Goal: Information Seeking & Learning: Compare options

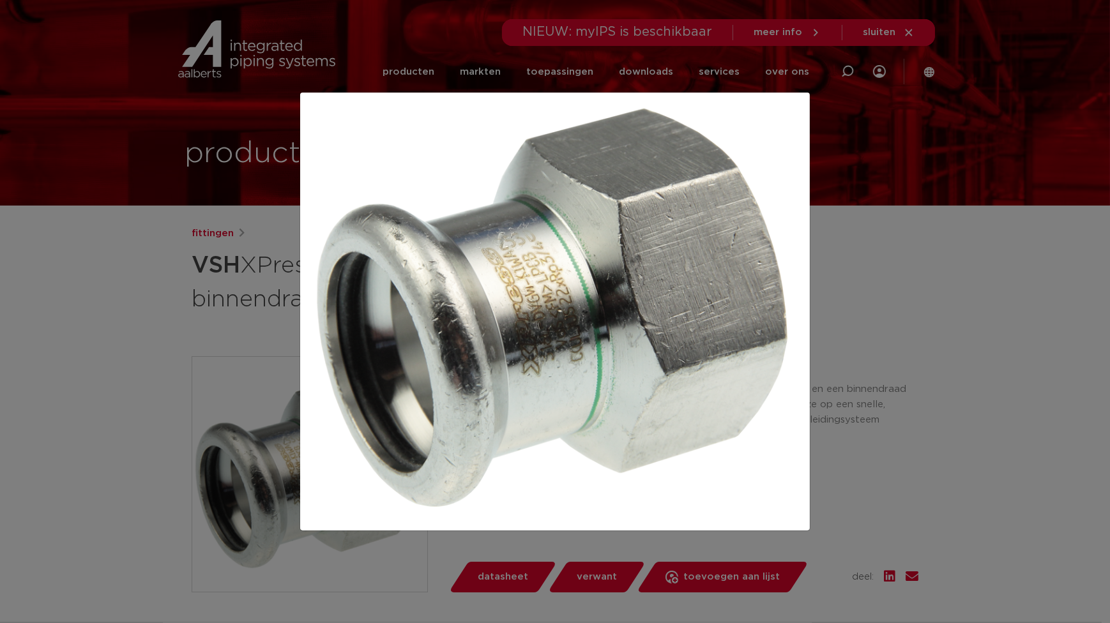
click at [245, 197] on div at bounding box center [555, 311] width 1110 height 623
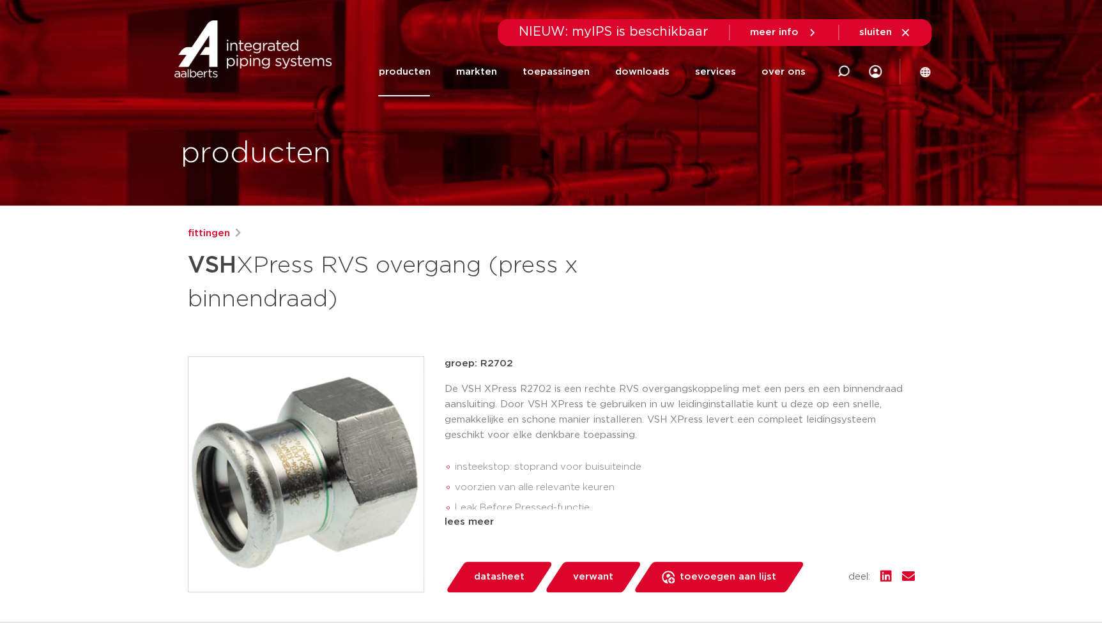
drag, startPoint x: 351, startPoint y: 300, endPoint x: 180, endPoint y: 262, distance: 175.4
click at [180, 262] on div "fittingen VSH XPress RVS overgang (press x binnendraad) groep: R2702 insteeksto…" at bounding box center [551, 532] width 747 height 612
copy h1 "VSH XPress RVS overgang (press x binnendraad)"
drag, startPoint x: 514, startPoint y: 367, endPoint x: 480, endPoint y: 363, distance: 34.7
click at [480, 363] on p "groep: R2702" at bounding box center [680, 363] width 470 height 15
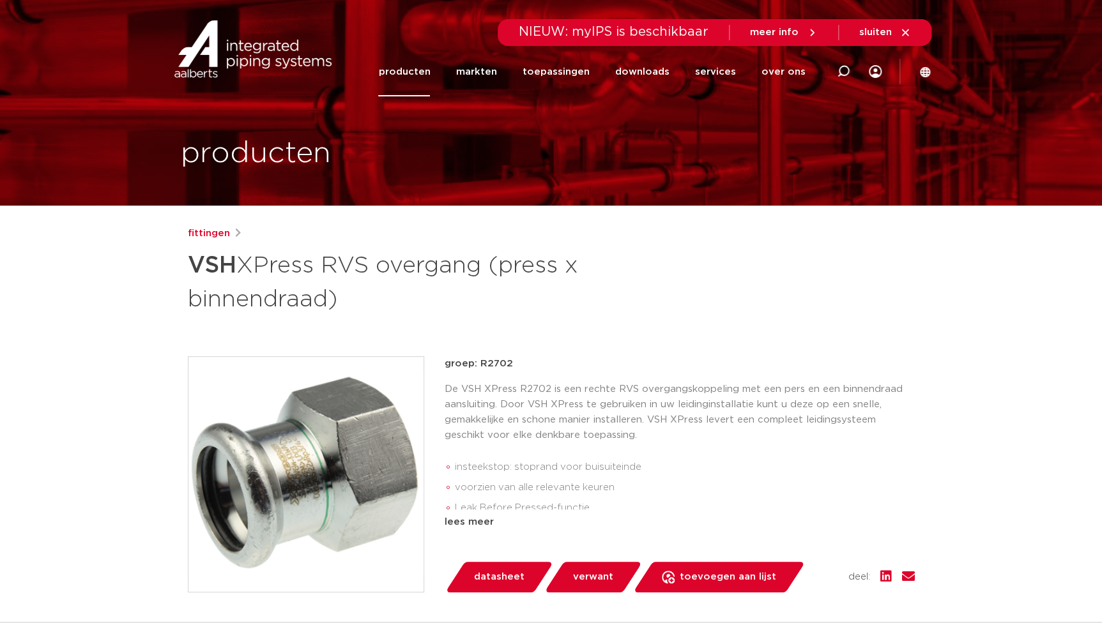
copy p "R2702"
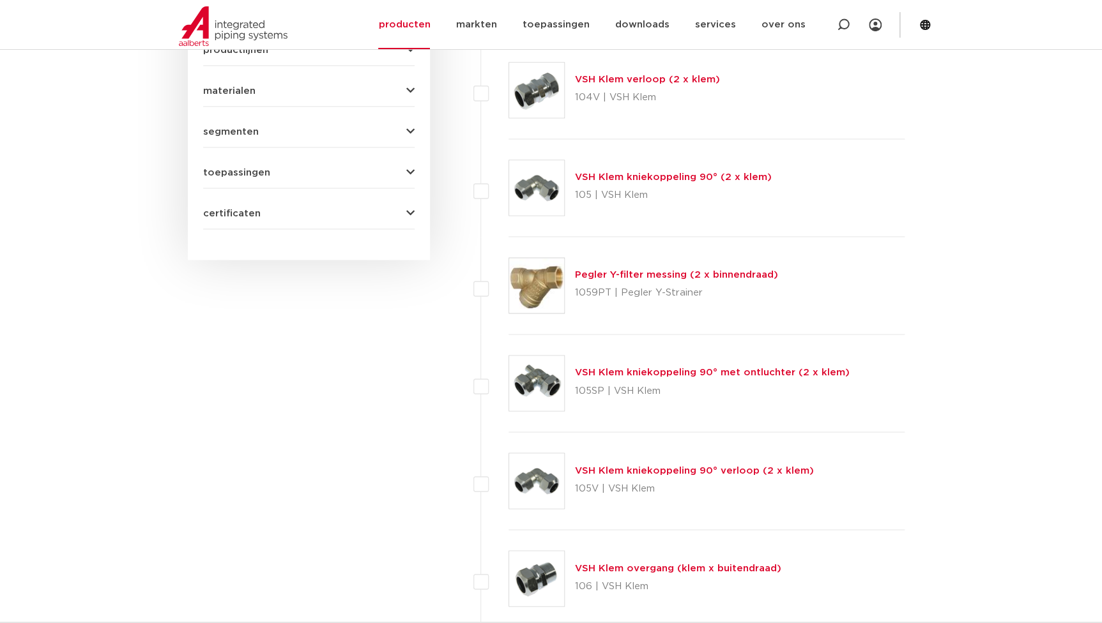
scroll to position [607, 0]
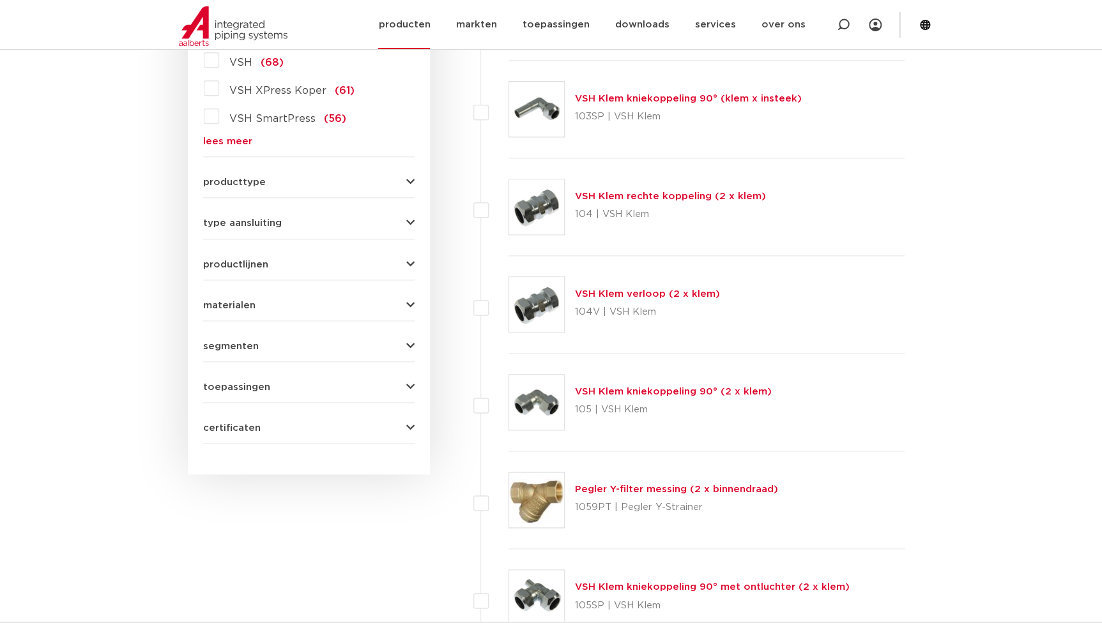
click at [411, 34] on link "producten" at bounding box center [404, 24] width 52 height 49
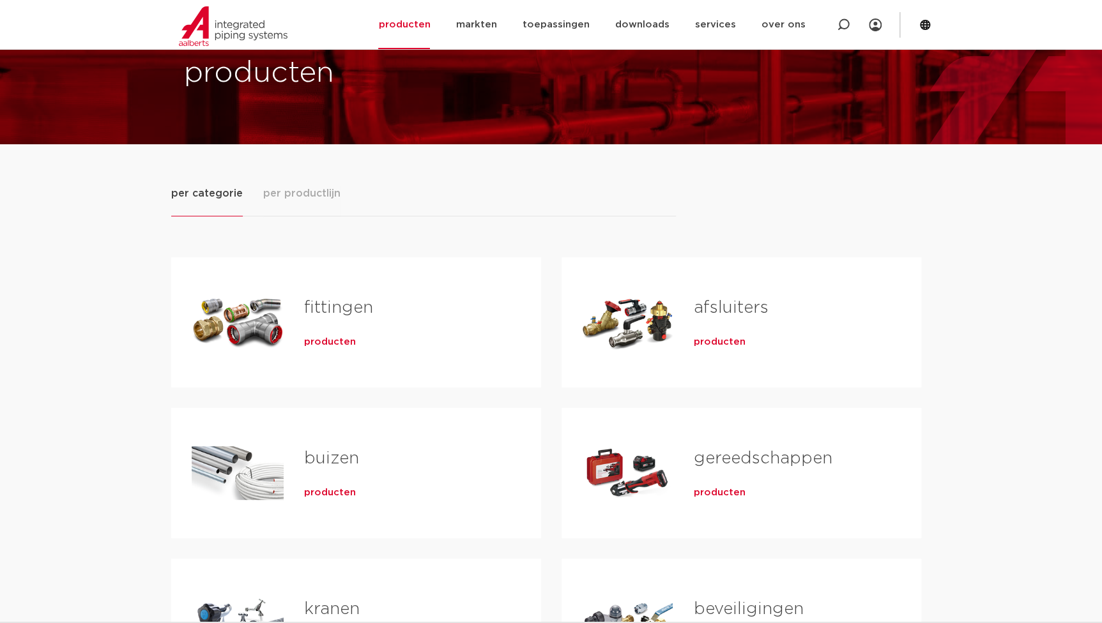
scroll to position [232, 0]
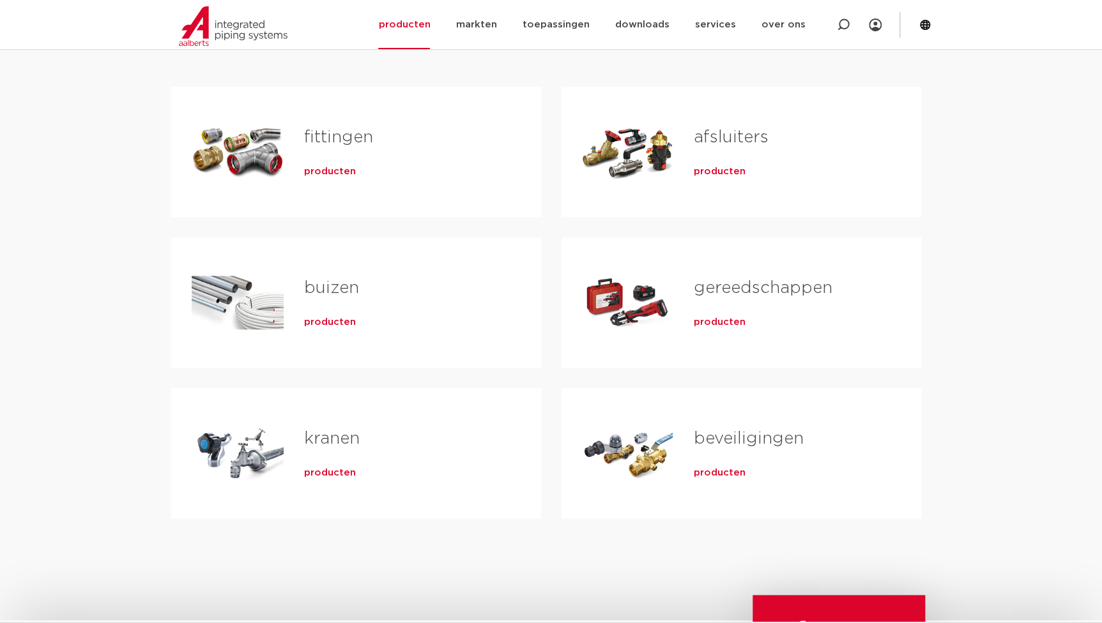
click at [338, 319] on span "producten" at bounding box center [330, 322] width 52 height 13
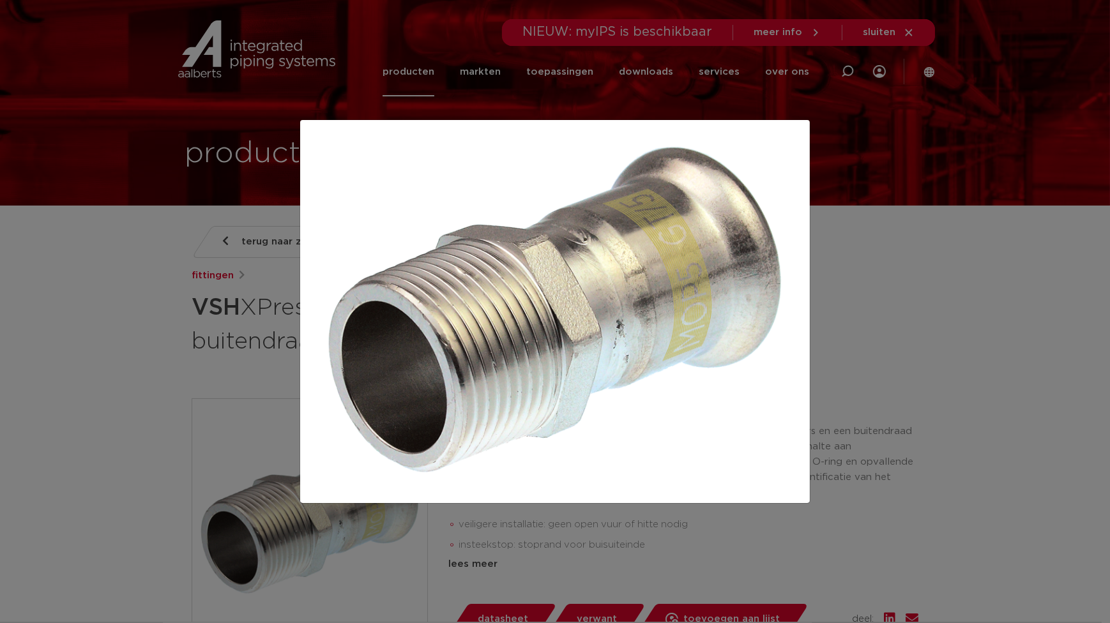
click at [959, 319] on div at bounding box center [555, 311] width 1110 height 623
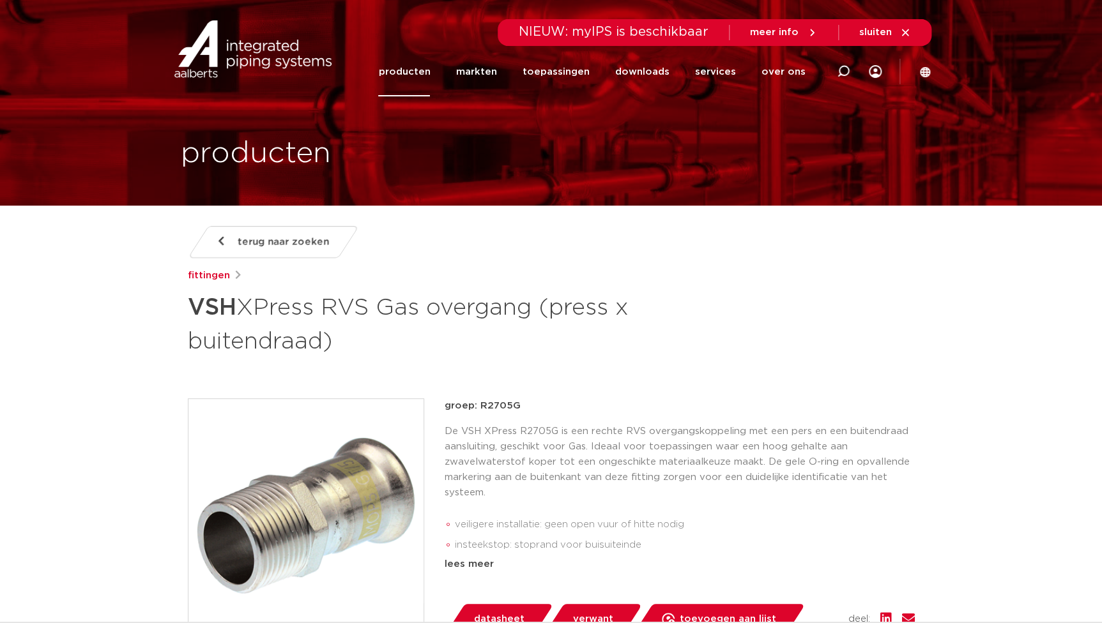
drag, startPoint x: 184, startPoint y: 305, endPoint x: 344, endPoint y: 340, distance: 163.5
click at [344, 340] on div "terug naar zoeken fittingen VSH XPress RVS Gas overgang (press x buitendraad) g…" at bounding box center [551, 553] width 747 height 654
copy h1 "VSH XPress RVS Gas overgang (press x buitendraad)"
click at [537, 377] on div "terug naar zoeken fittingen VSH XPress RVS Gas overgang (press x buitendraad) g…" at bounding box center [551, 553] width 747 height 654
drag, startPoint x: 516, startPoint y: 409, endPoint x: 481, endPoint y: 410, distance: 35.2
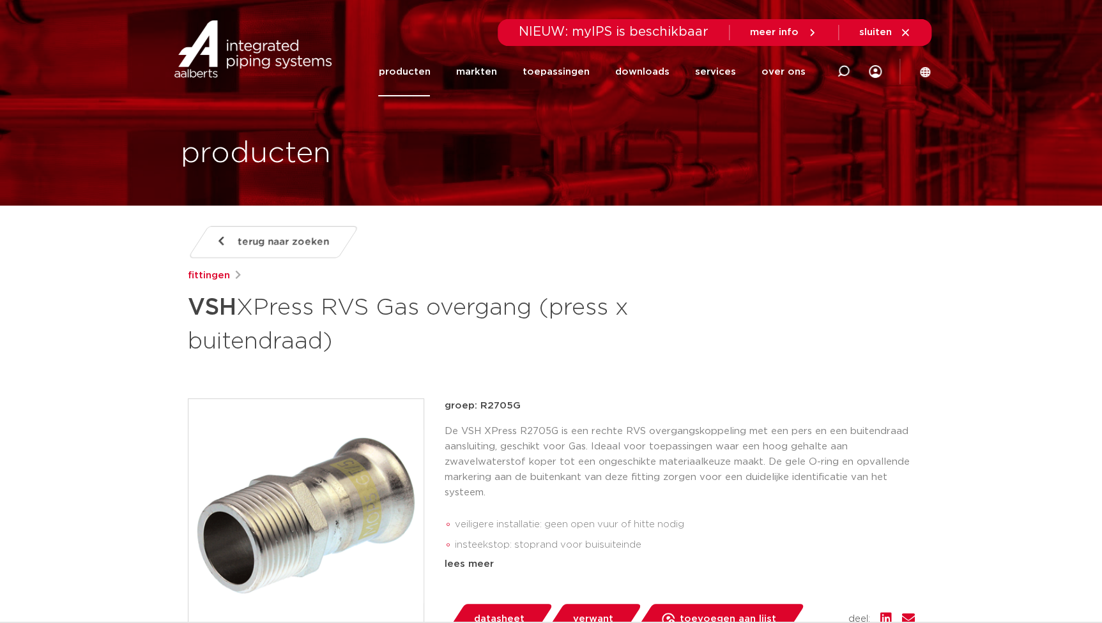
click at [481, 410] on p "groep: R2705G" at bounding box center [680, 406] width 470 height 15
copy p "R2705G"
click at [287, 474] on img at bounding box center [305, 516] width 235 height 235
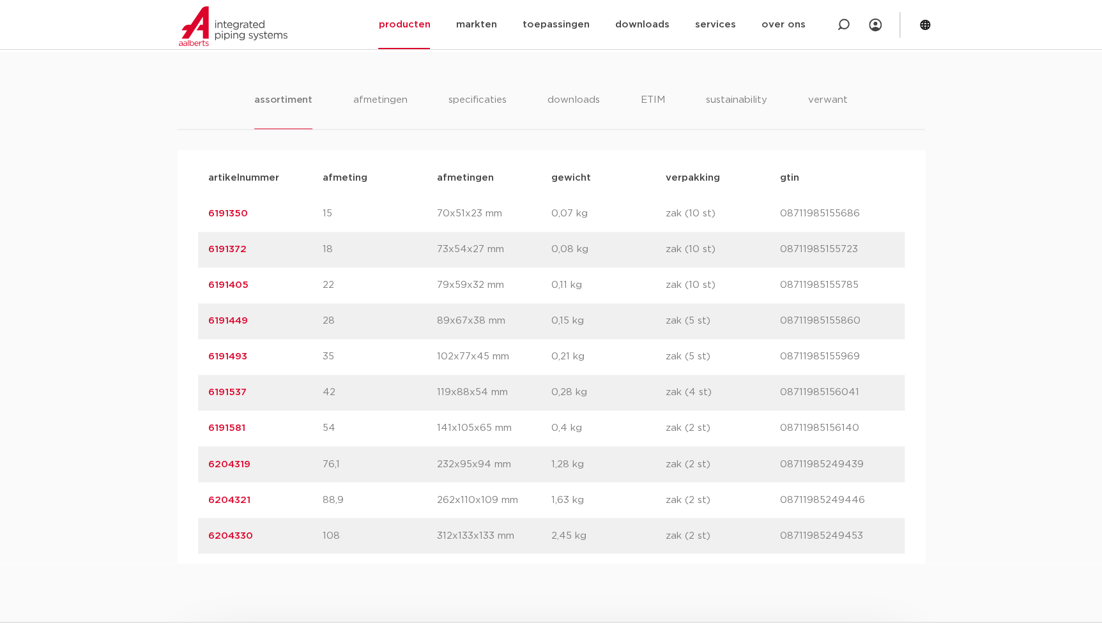
scroll to position [769, 0]
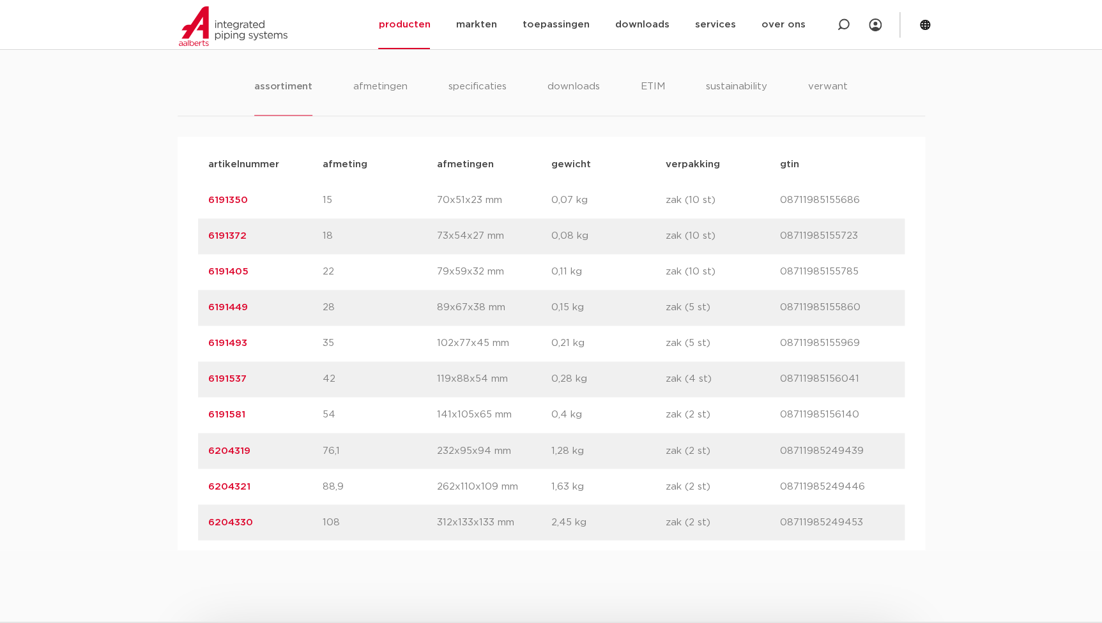
drag, startPoint x: 250, startPoint y: 310, endPoint x: 164, endPoint y: 306, distance: 86.4
click at [164, 306] on div "assortiment afmetingen specificaties downloads ETIM sustainability verwant asso…" at bounding box center [551, 294] width 1102 height 512
copy link "6191449"
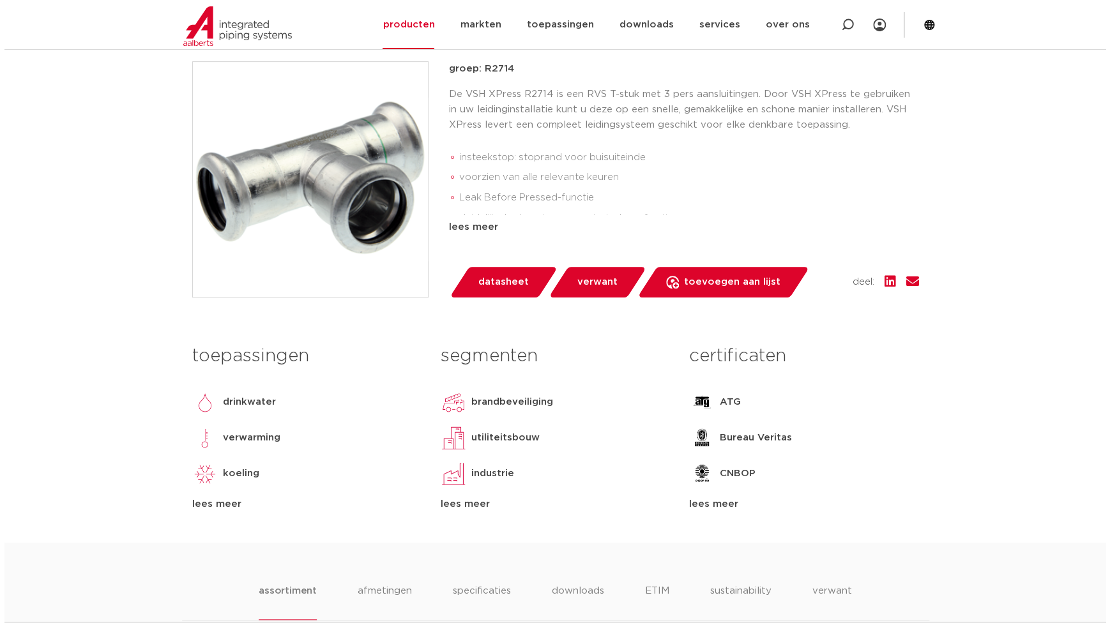
scroll to position [0, 0]
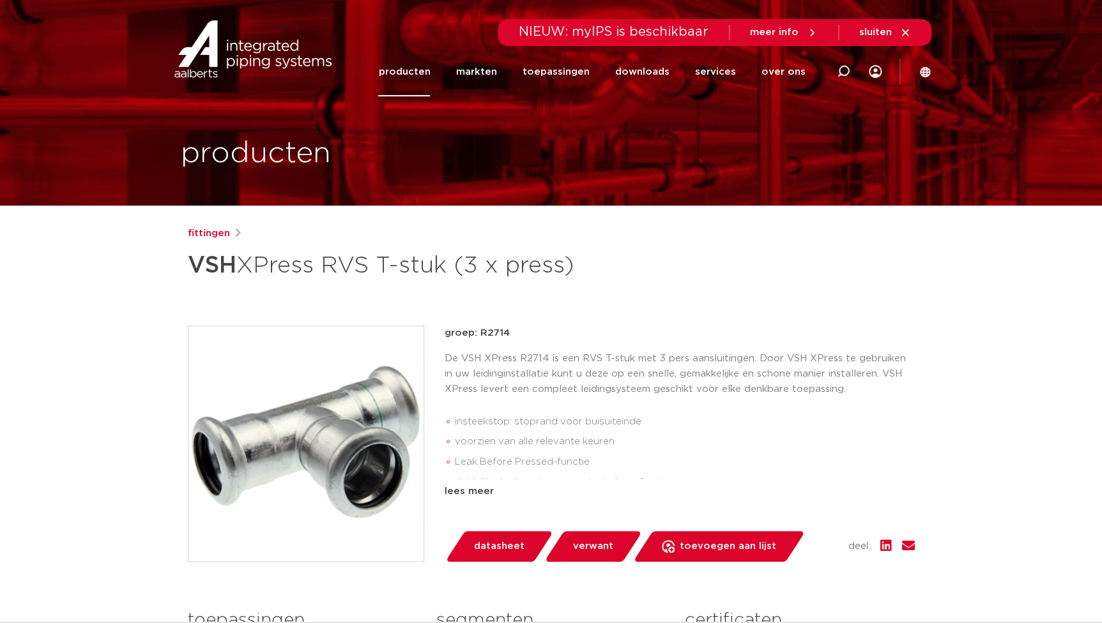
click at [341, 491] on img at bounding box center [305, 443] width 235 height 235
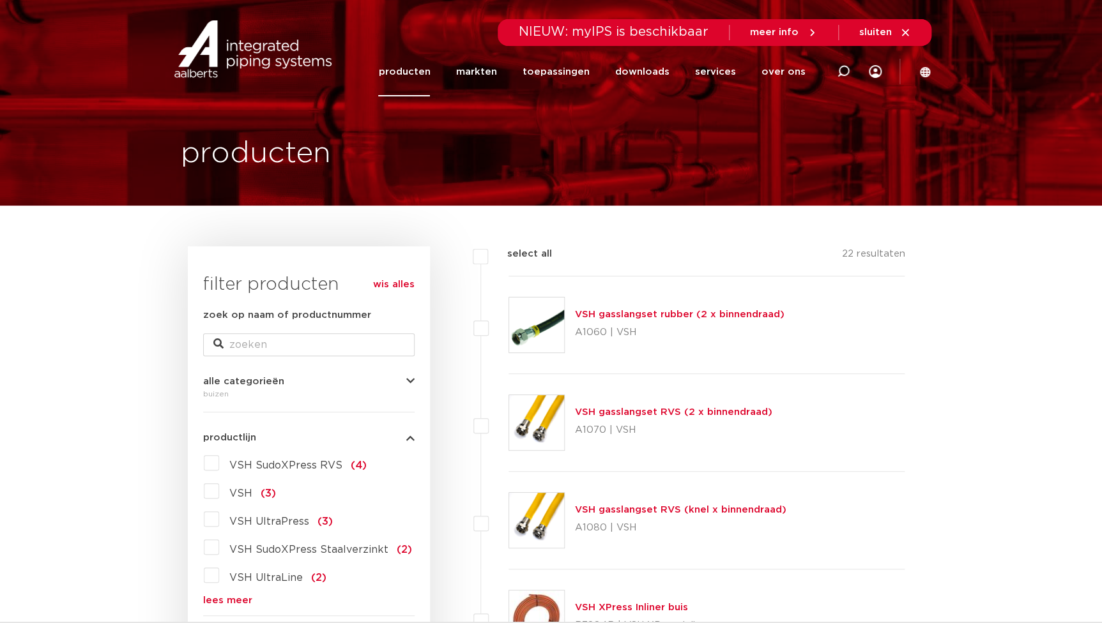
click at [410, 72] on link "producten" at bounding box center [404, 71] width 52 height 49
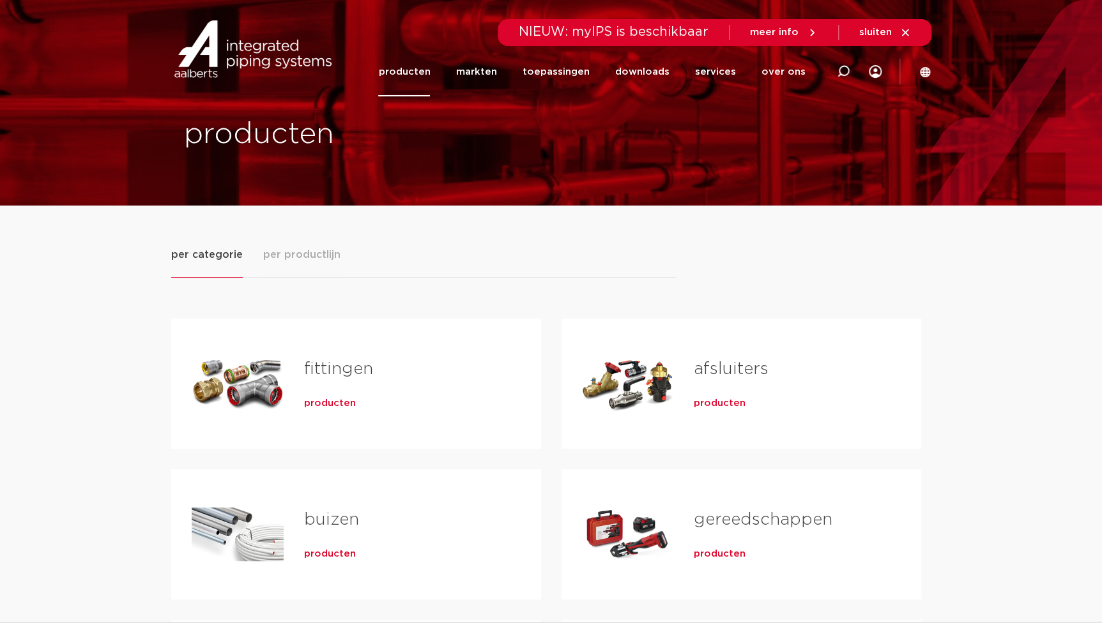
click at [337, 406] on span "producten" at bounding box center [330, 403] width 52 height 13
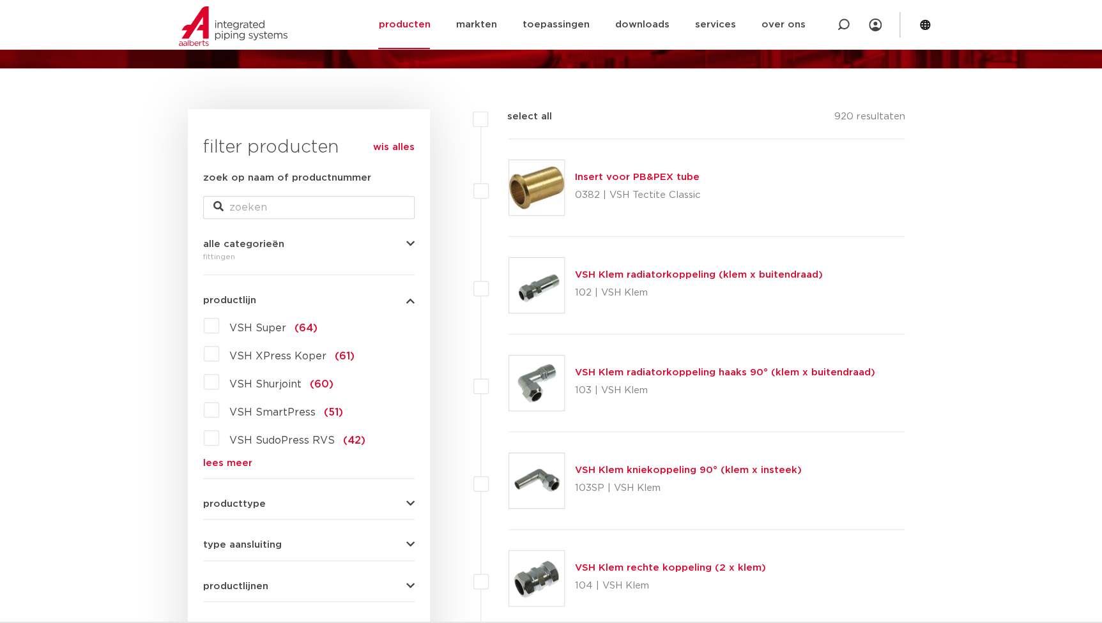
scroll to position [290, 0]
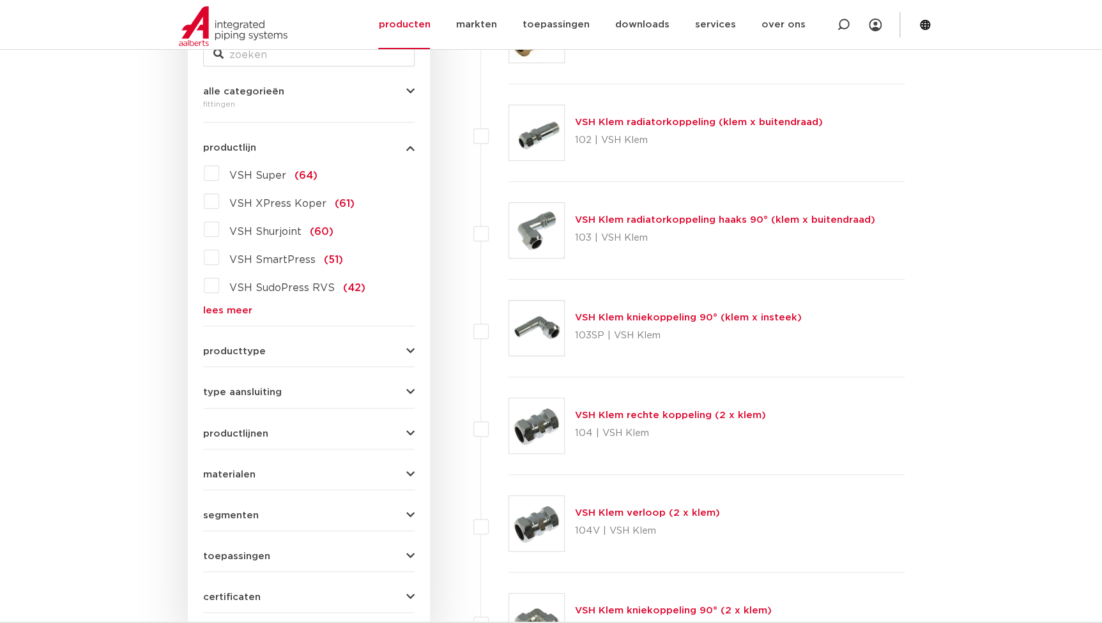
click at [228, 475] on span "materialen" at bounding box center [229, 475] width 52 height 10
click at [272, 529] on span "roestvaststaal" at bounding box center [265, 531] width 72 height 10
click at [0, 0] on input "roestvaststaal (190)" at bounding box center [0, 0] width 0 height 0
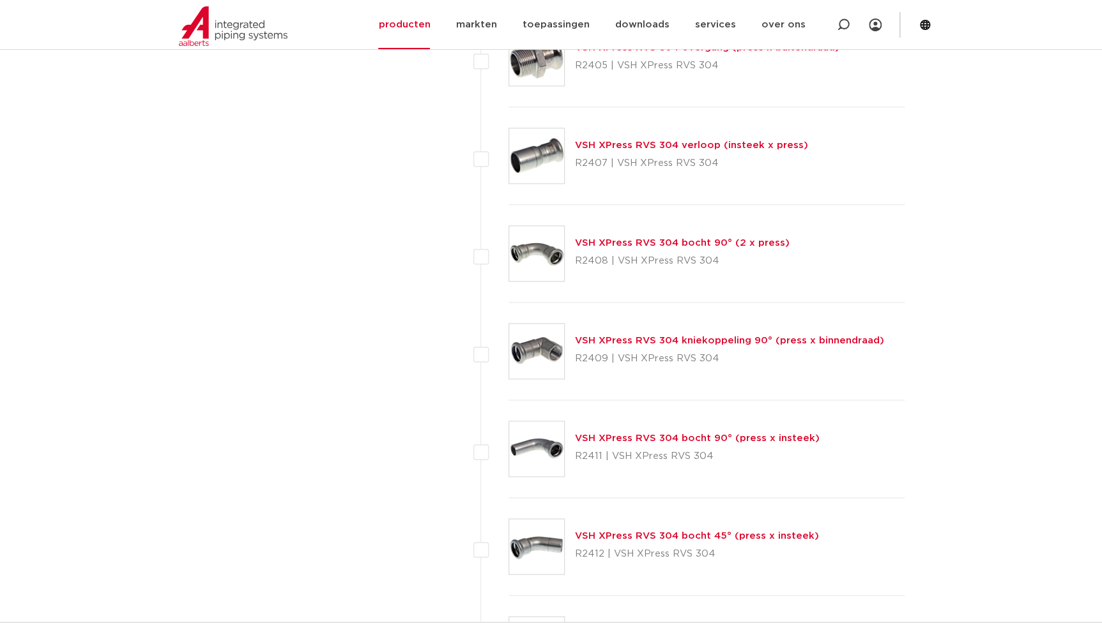
scroll to position [5632, 0]
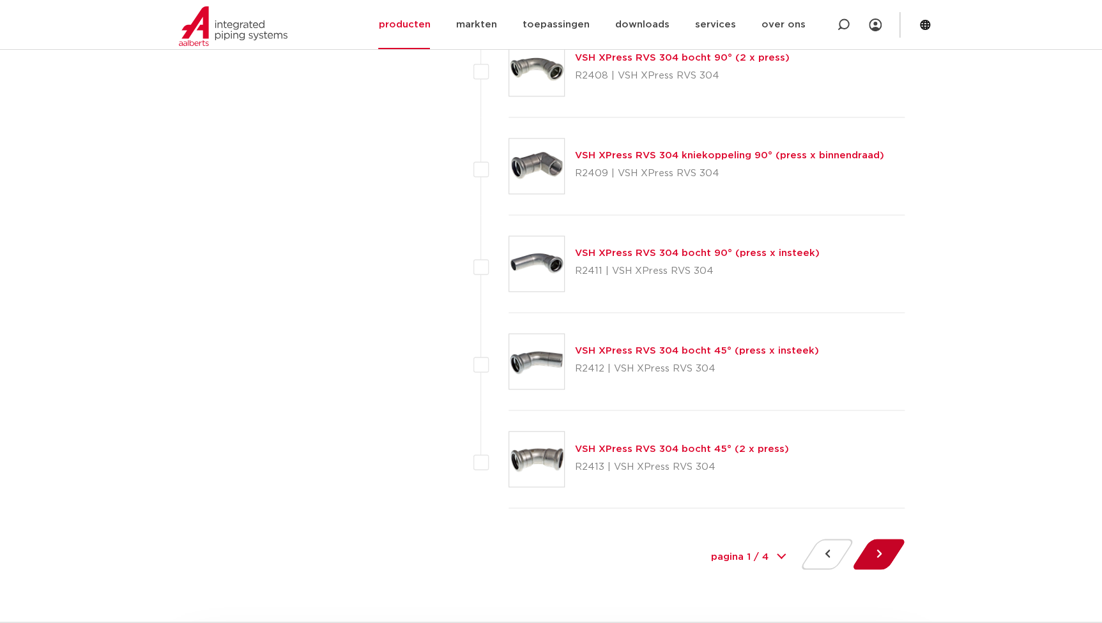
click at [874, 560] on button at bounding box center [878, 554] width 36 height 31
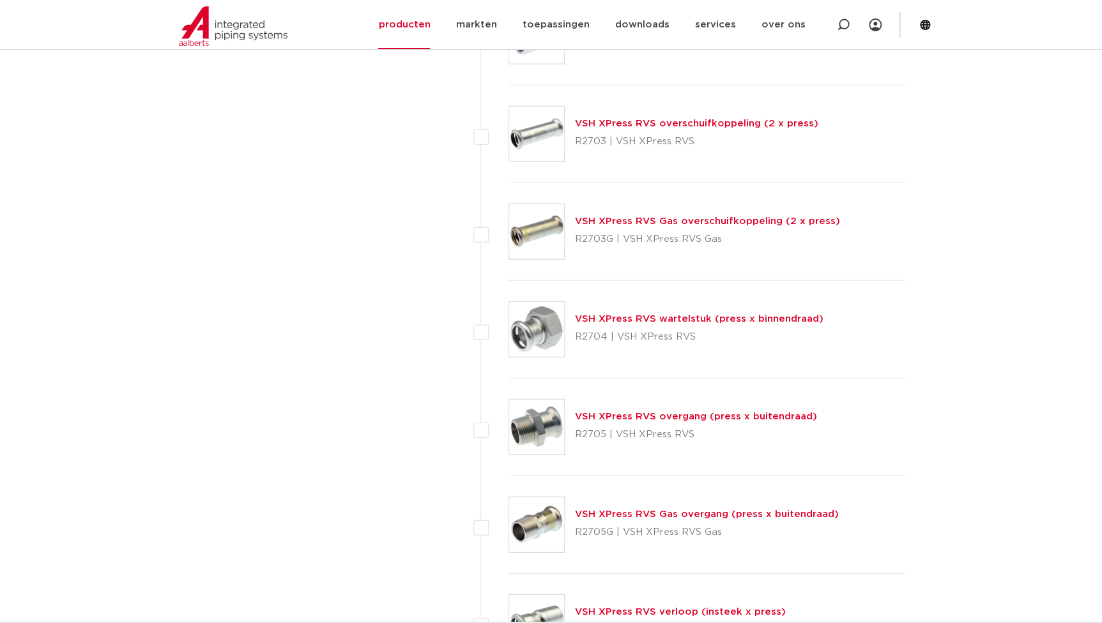
scroll to position [1568, 0]
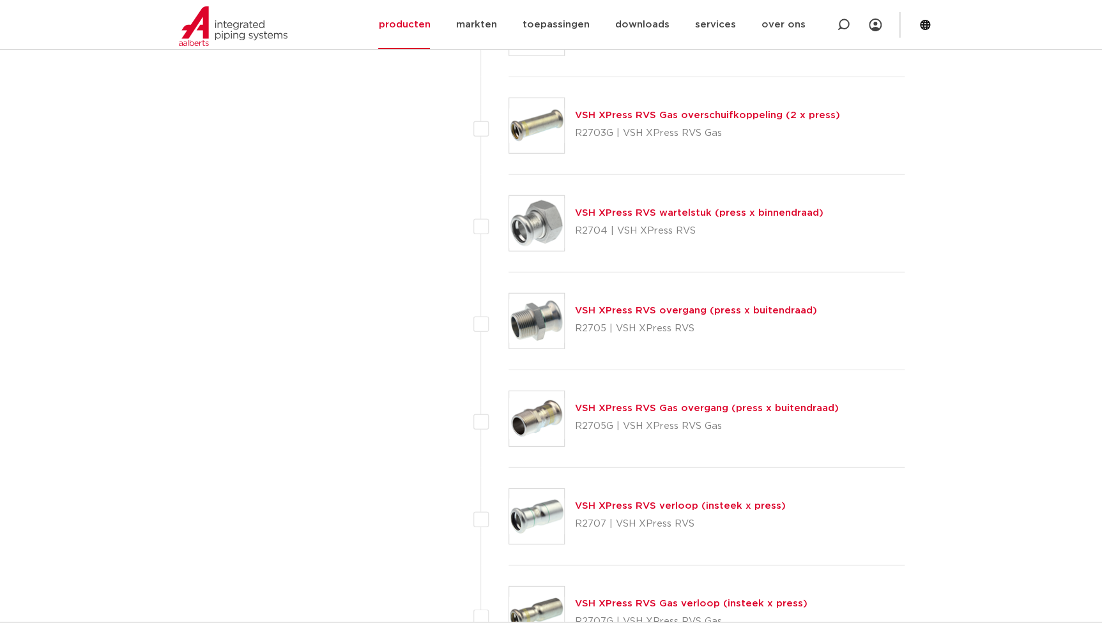
click at [671, 310] on link "VSH XPress RVS overgang (press x buitendraad)" at bounding box center [696, 311] width 242 height 10
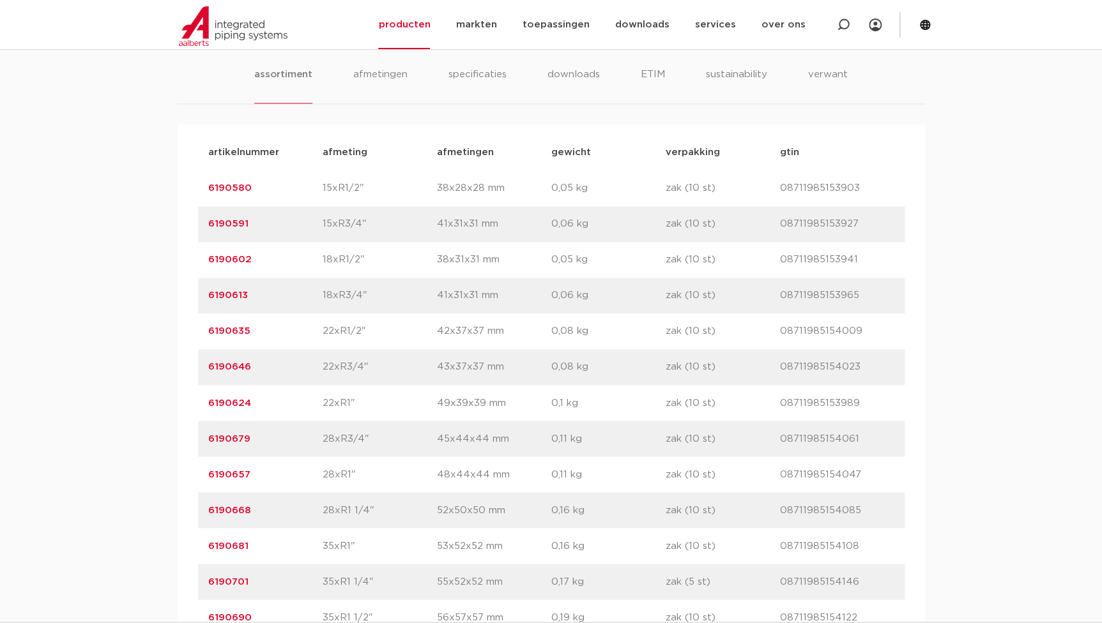
scroll to position [813, 0]
drag, startPoint x: 257, startPoint y: 473, endPoint x: 146, endPoint y: 471, distance: 111.8
click at [146, 471] on div "assortiment afmetingen specificaties downloads ETIM sustainability verwant asso…" at bounding box center [551, 443] width 1102 height 834
copy link "6190657"
drag, startPoint x: 266, startPoint y: 222, endPoint x: 153, endPoint y: 225, distance: 113.7
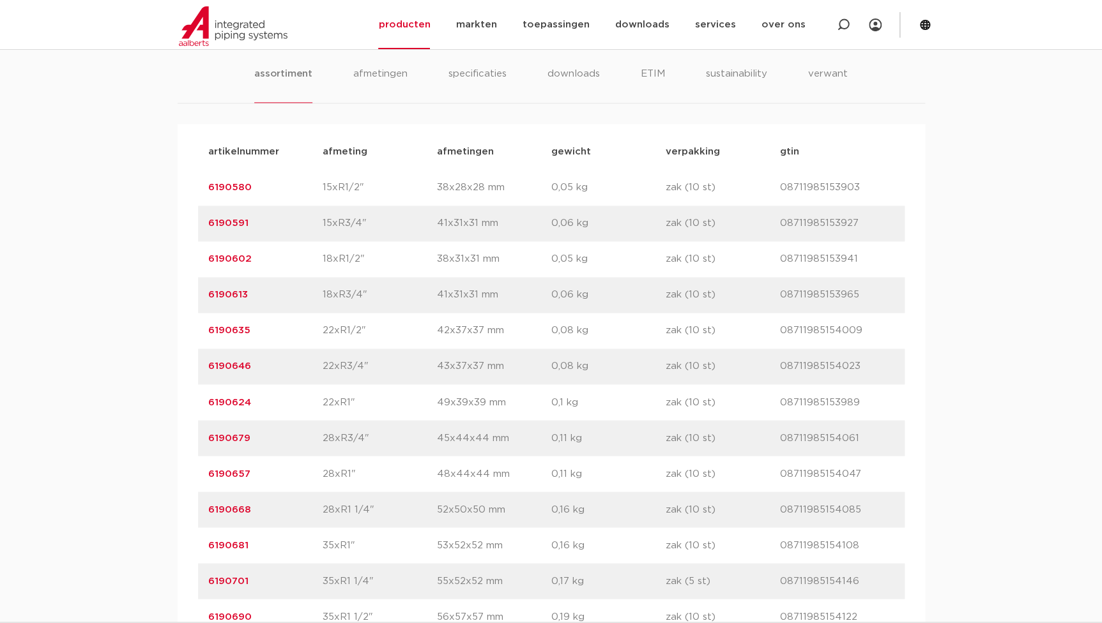
click at [153, 225] on div "assortiment afmetingen specificaties downloads ETIM sustainability verwant asso…" at bounding box center [551, 443] width 1102 height 834
copy link "6190591"
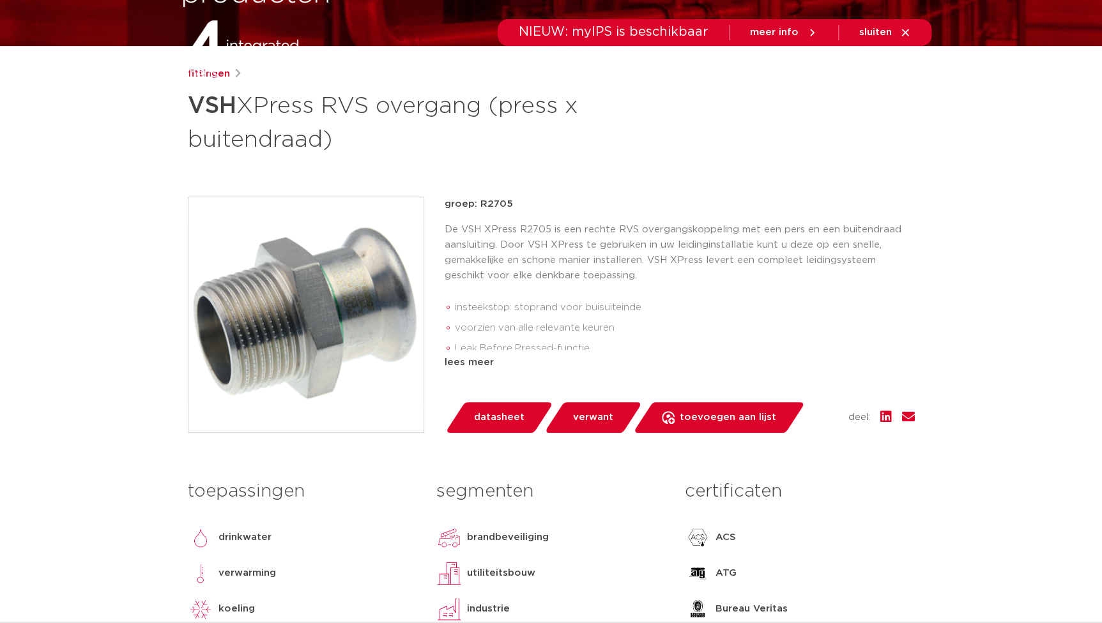
scroll to position [0, 0]
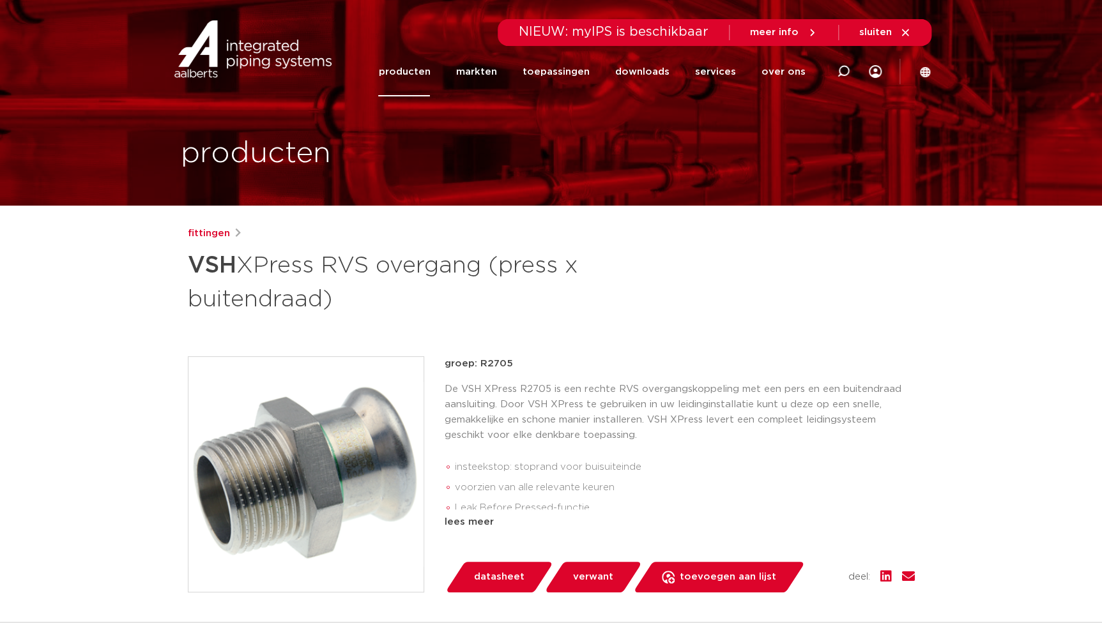
drag, startPoint x: 184, startPoint y: 263, endPoint x: 332, endPoint y: 294, distance: 150.7
click at [332, 294] on div "fittingen VSH XPress RVS overgang (press x buitendraad) groep: R2705 insteeksto…" at bounding box center [551, 532] width 747 height 612
copy h1 "VSH XPress RVS overgang (press x buitendraad)"
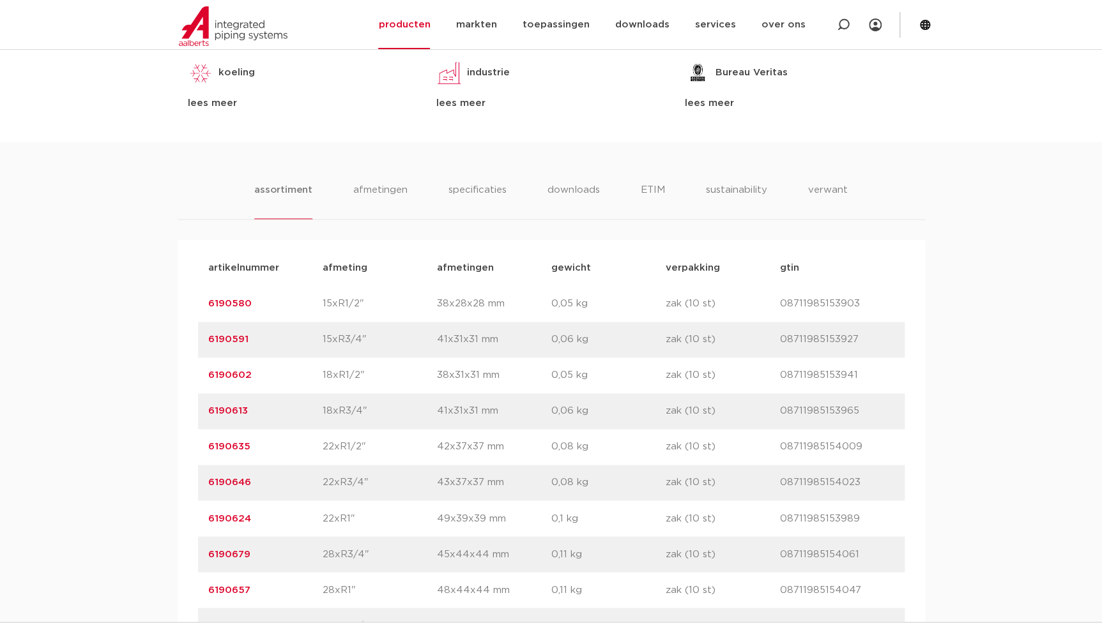
scroll to position [1045, 0]
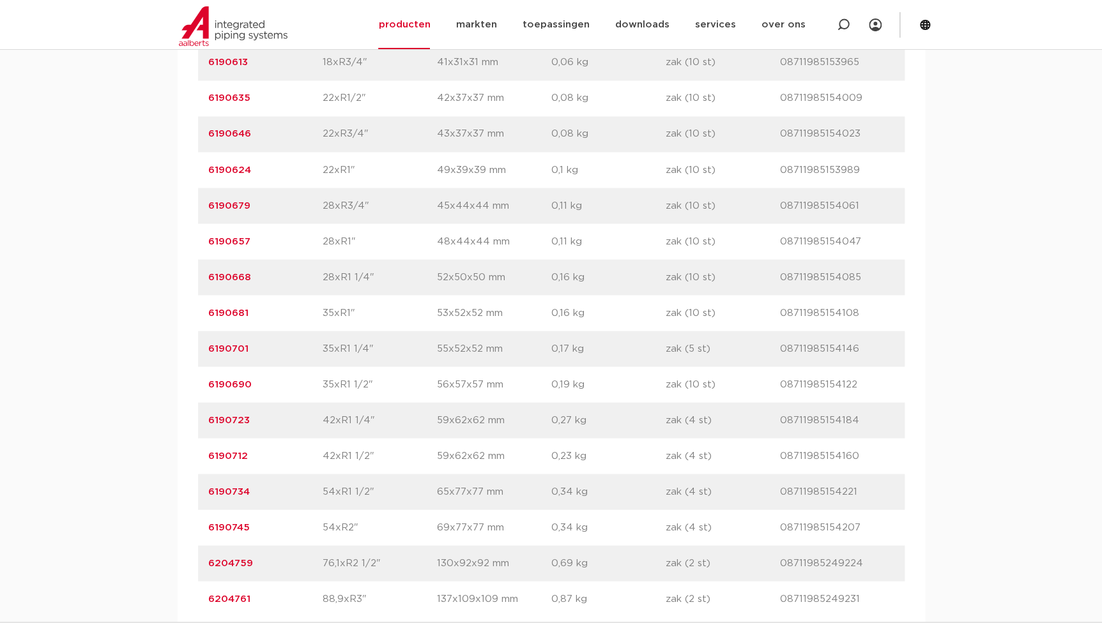
drag, startPoint x: 267, startPoint y: 491, endPoint x: 179, endPoint y: 497, distance: 87.7
click at [179, 497] on div "artikelnummer afmeting afmetingen gewicht verpakking gtin artikelnummer 6190580…" at bounding box center [551, 259] width 747 height 736
copy link "6190734"
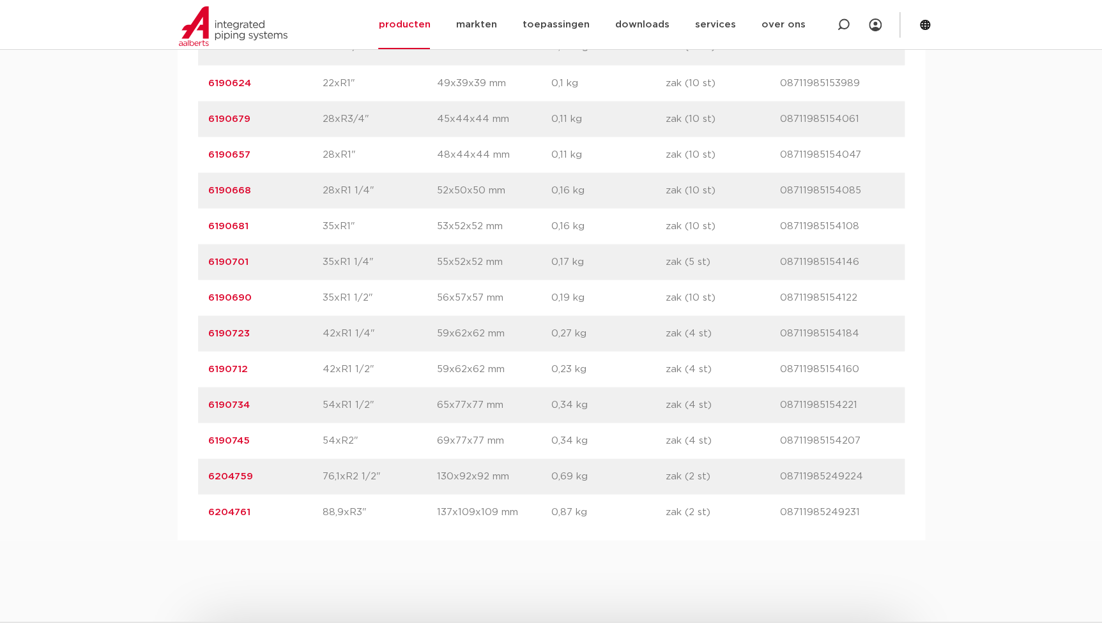
scroll to position [1219, 0]
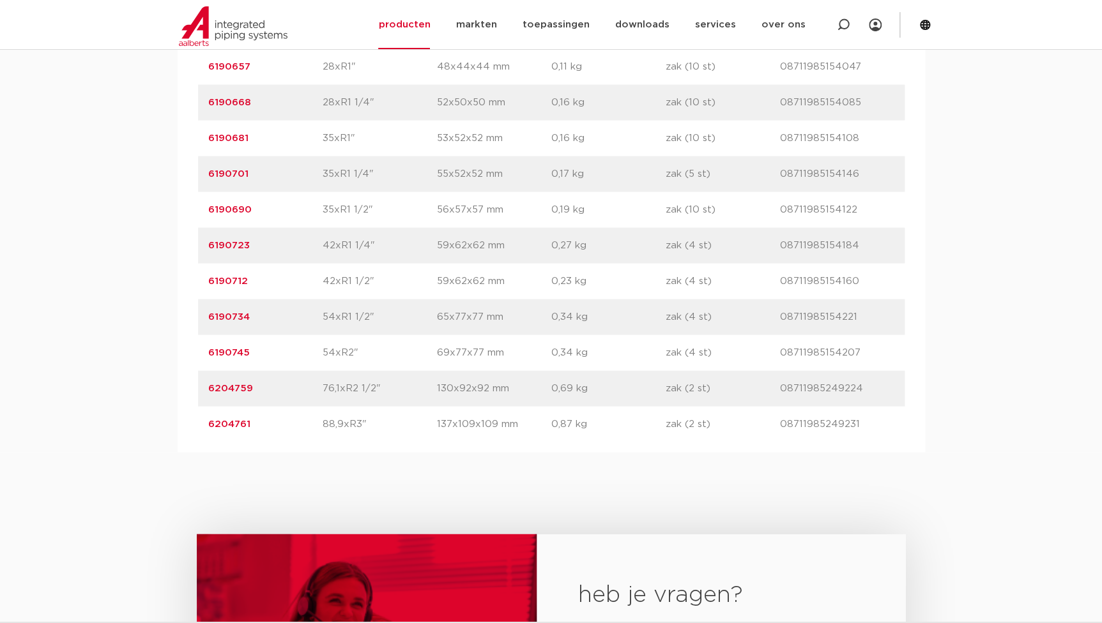
drag, startPoint x: 252, startPoint y: 419, endPoint x: 197, endPoint y: 425, distance: 55.2
click at [198, 425] on div "artikelnummer 6204761 afmeting 88,9xR3" afmetingen 137x109x109 mm gewicht 0,87 …" at bounding box center [551, 425] width 706 height 36
copy link "6204761"
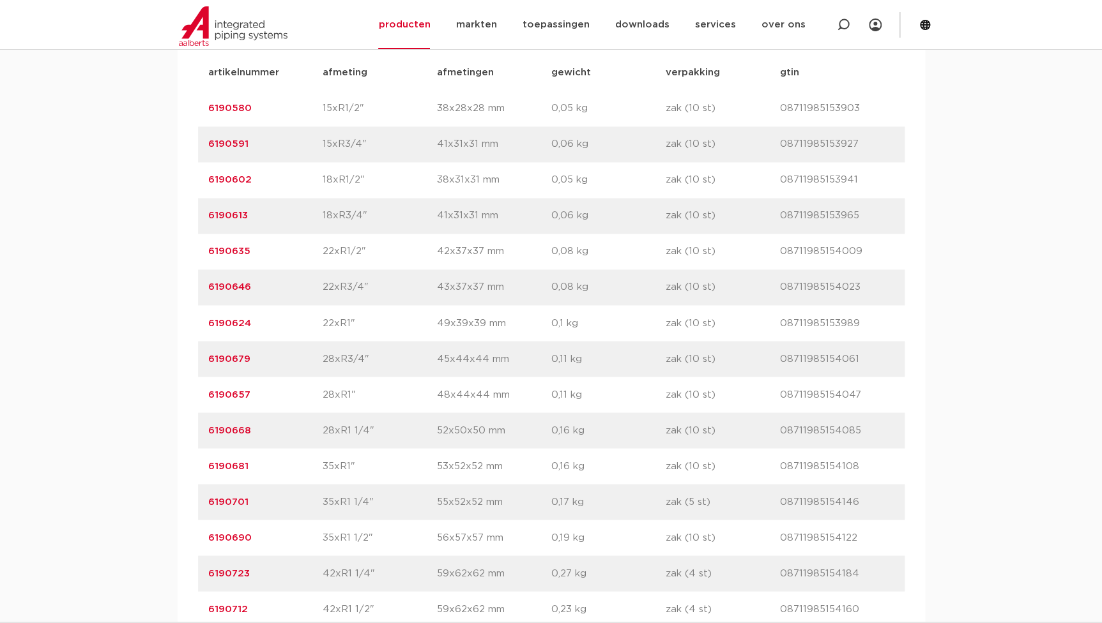
scroll to position [871, 0]
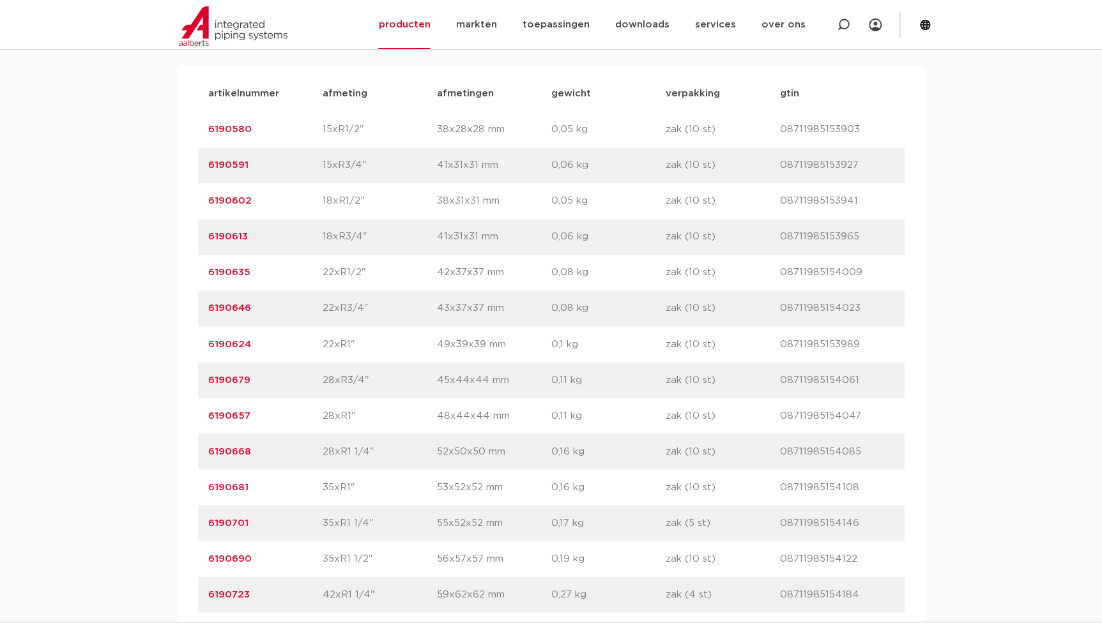
drag, startPoint x: 261, startPoint y: 238, endPoint x: 170, endPoint y: 241, distance: 91.4
click at [170, 241] on div "assortiment afmetingen specificaties downloads ETIM sustainability verwant asso…" at bounding box center [551, 384] width 1102 height 834
copy link "6190613"
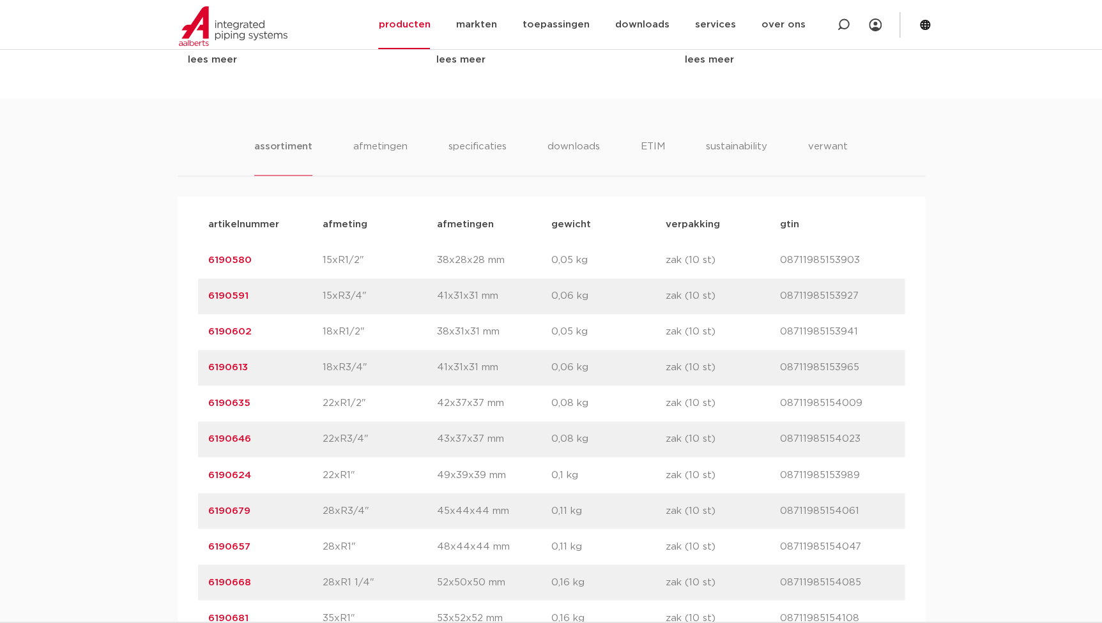
scroll to position [929, 0]
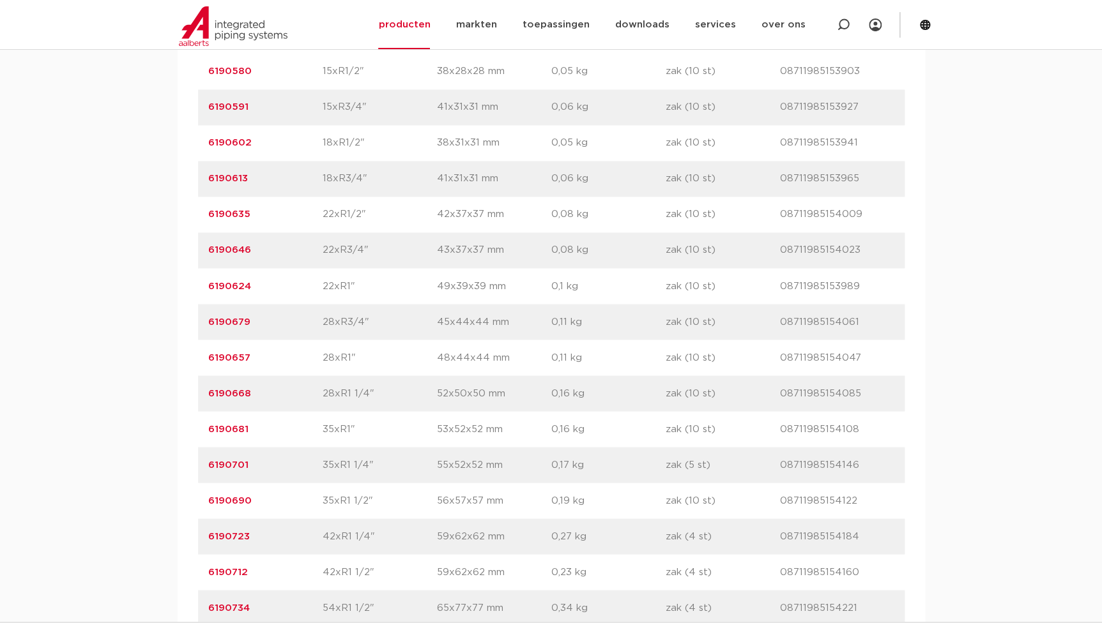
click at [265, 365] on div "artikelnummer 6190657 afmeting 28xR1" afmetingen 48x44x44 mm gewicht 0,11 kg ve…" at bounding box center [551, 358] width 706 height 36
drag, startPoint x: 256, startPoint y: 358, endPoint x: 196, endPoint y: 360, distance: 60.1
click at [196, 360] on div "artikelnummer afmeting afmetingen gewicht verpakking gtin artikelnummer 6190580…" at bounding box center [551, 376] width 747 height 736
copy link "6190657"
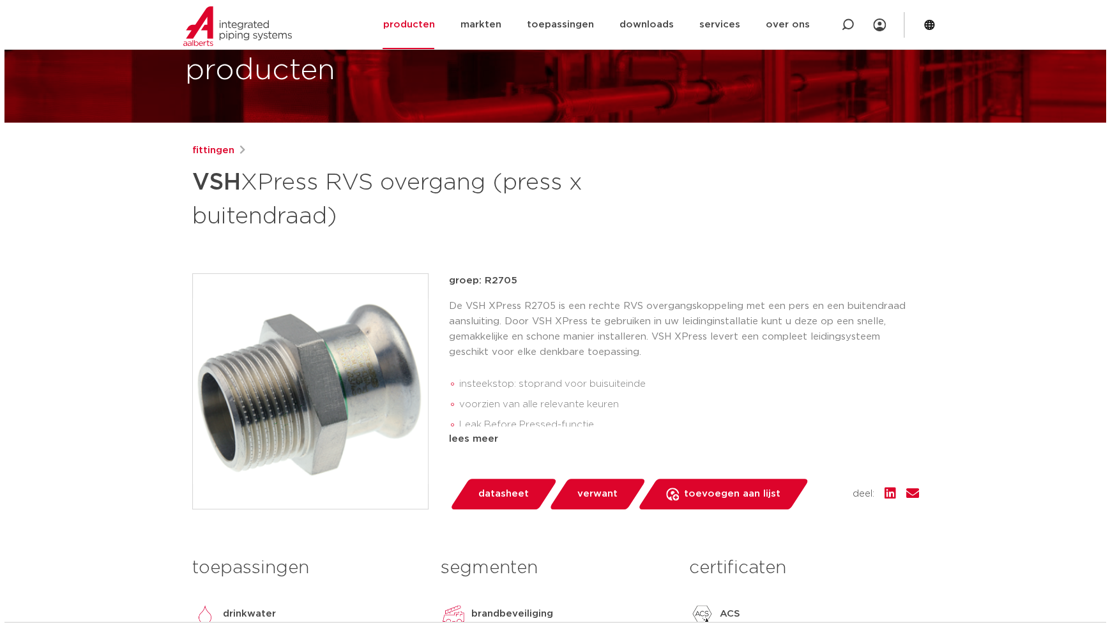
scroll to position [116, 0]
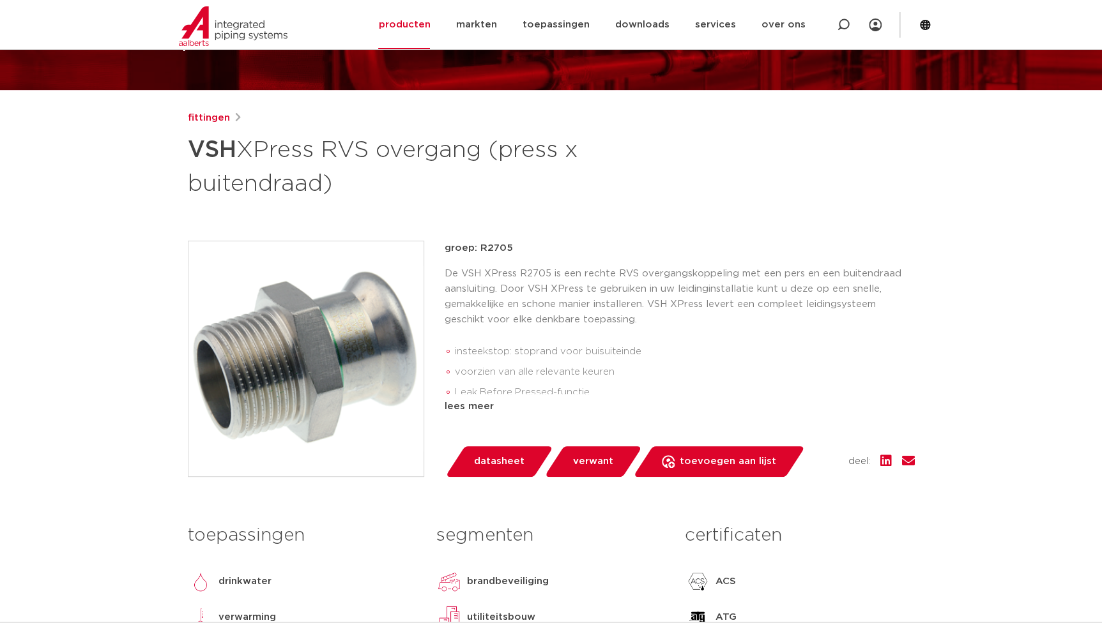
drag, startPoint x: 291, startPoint y: 335, endPoint x: 326, endPoint y: 388, distance: 63.6
click at [326, 388] on img at bounding box center [305, 358] width 235 height 235
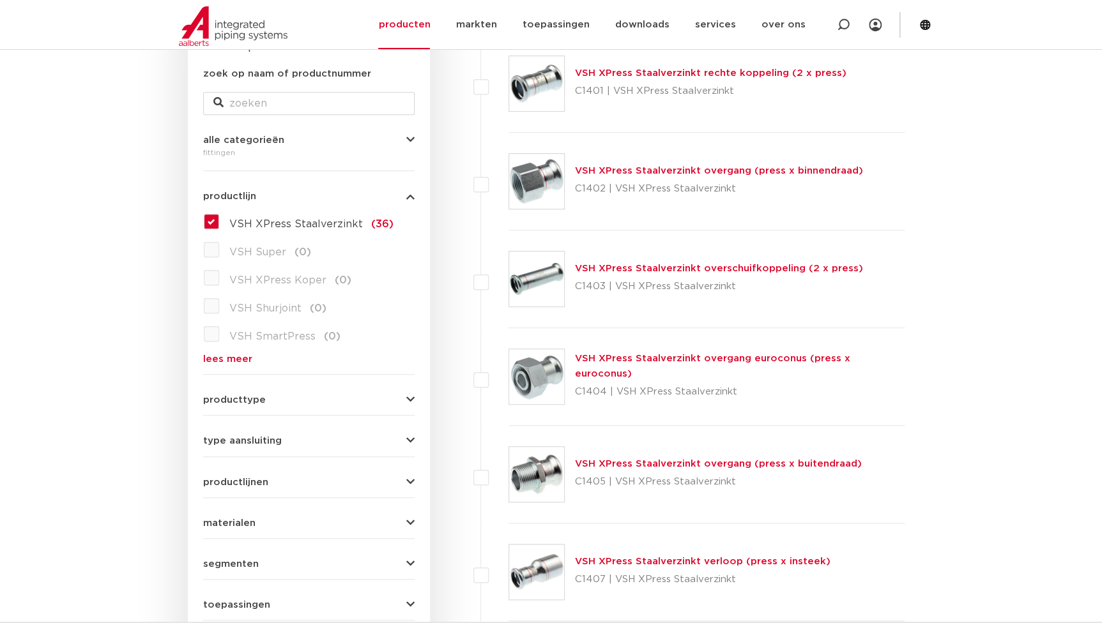
scroll to position [128, 0]
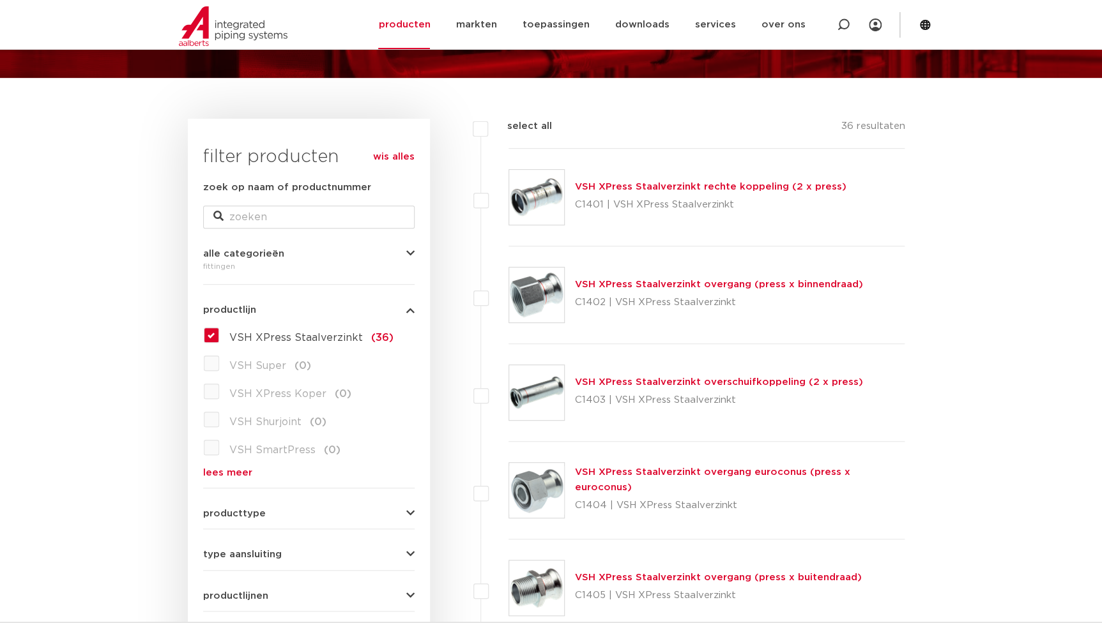
click at [219, 332] on label "VSH XPress Staalverzinkt (36)" at bounding box center [306, 335] width 174 height 20
click at [0, 0] on input "VSH XPress Staalverzinkt (36)" at bounding box center [0, 0] width 0 height 0
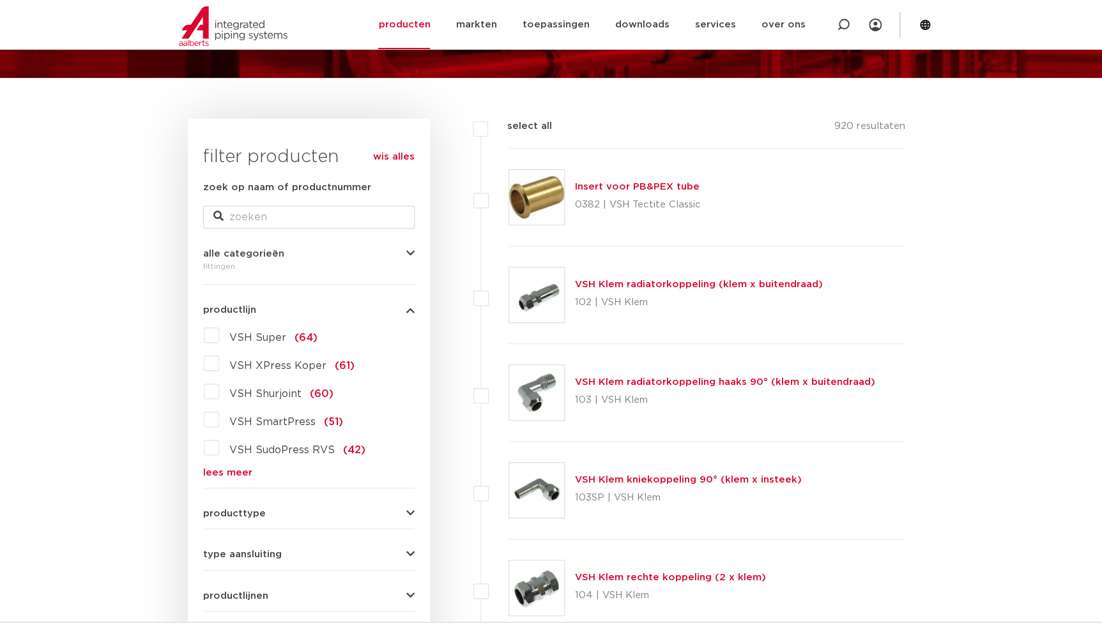
click at [214, 476] on link "lees meer" at bounding box center [308, 473] width 211 height 10
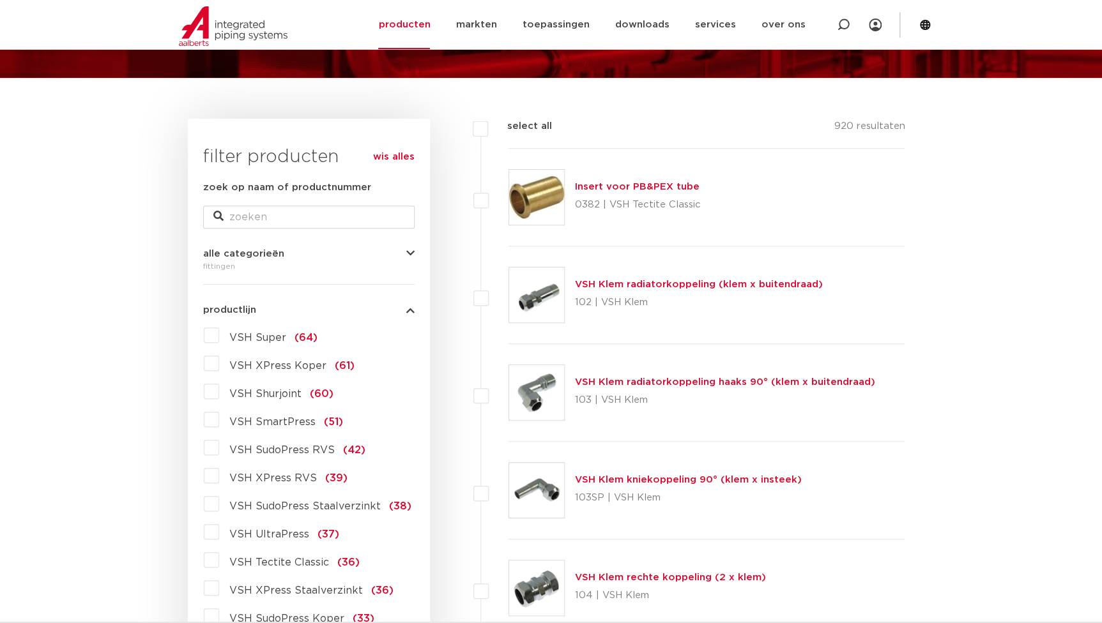
click at [280, 453] on span "VSH SudoPress RVS" at bounding box center [281, 450] width 105 height 10
click at [0, 0] on input "VSH SudoPress RVS (42)" at bounding box center [0, 0] width 0 height 0
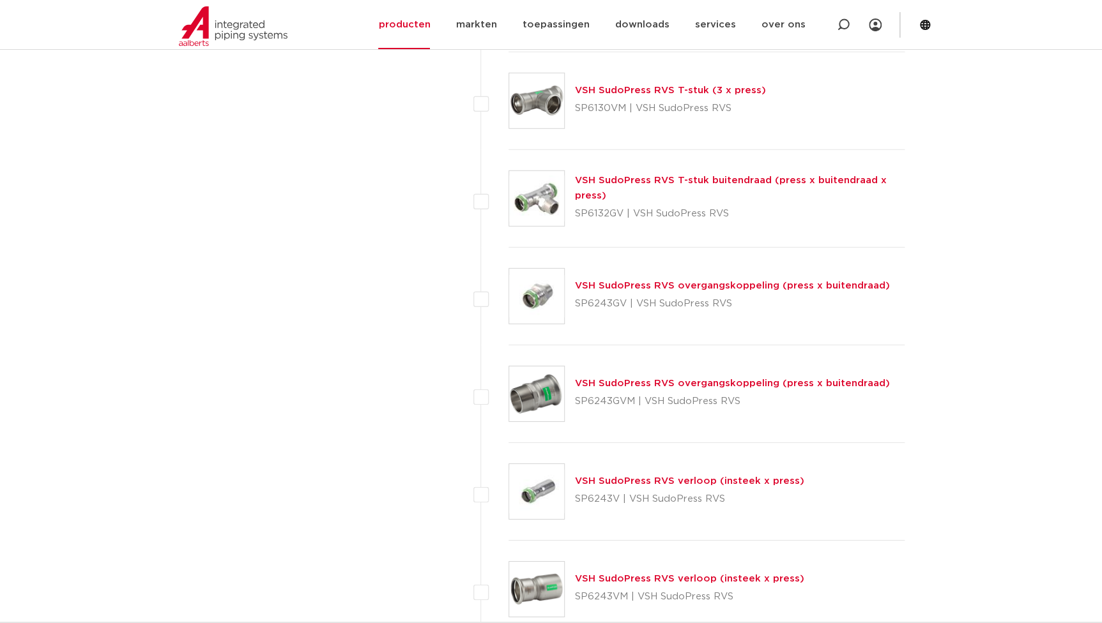
scroll to position [1812, 0]
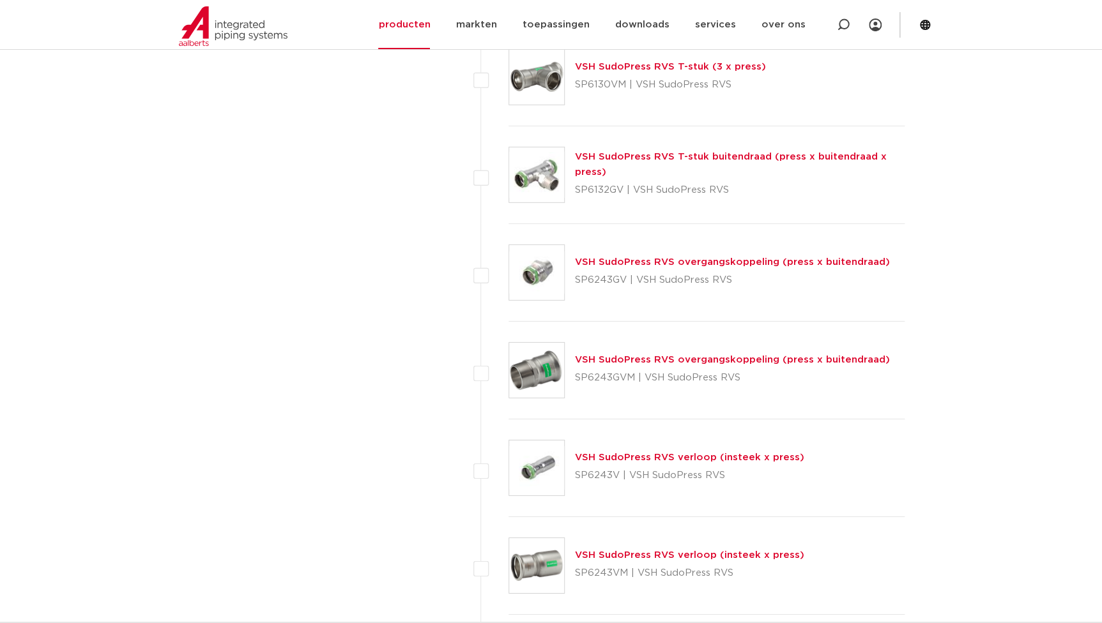
click at [655, 257] on link "VSH SudoPress RVS overgangskoppeling (press x buitendraad)" at bounding box center [732, 262] width 315 height 10
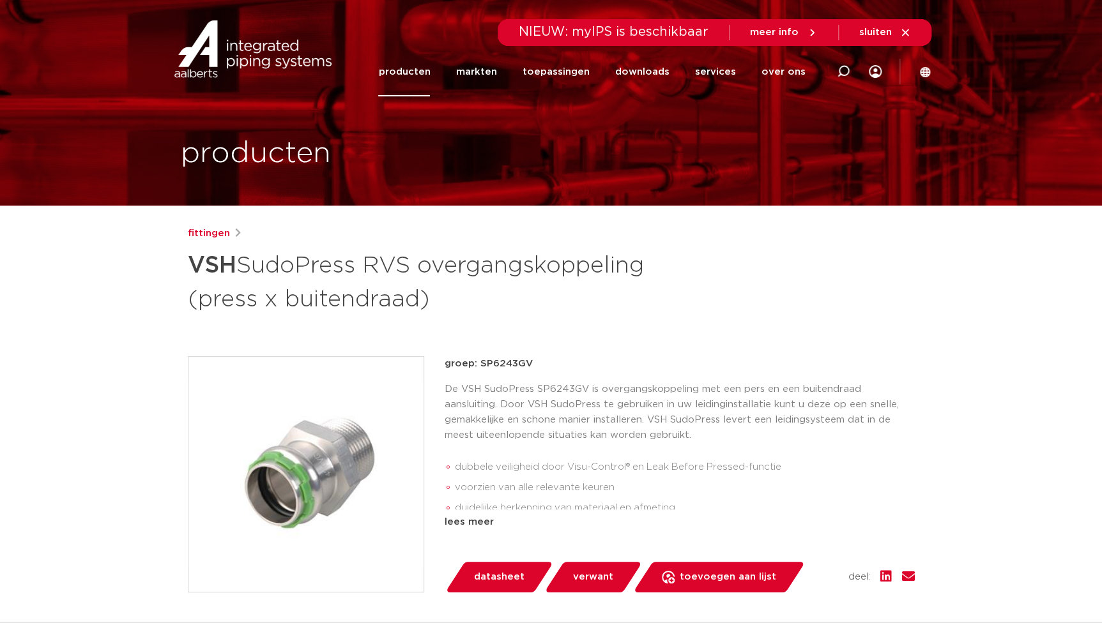
click at [317, 443] on img at bounding box center [305, 474] width 235 height 235
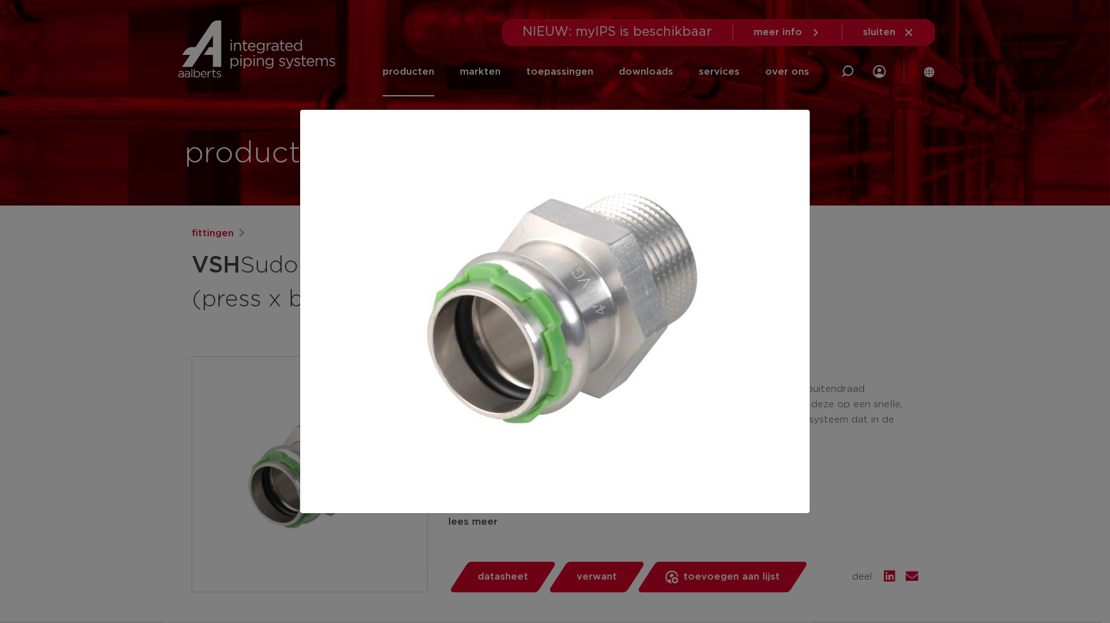
click at [973, 197] on div at bounding box center [555, 311] width 1110 height 623
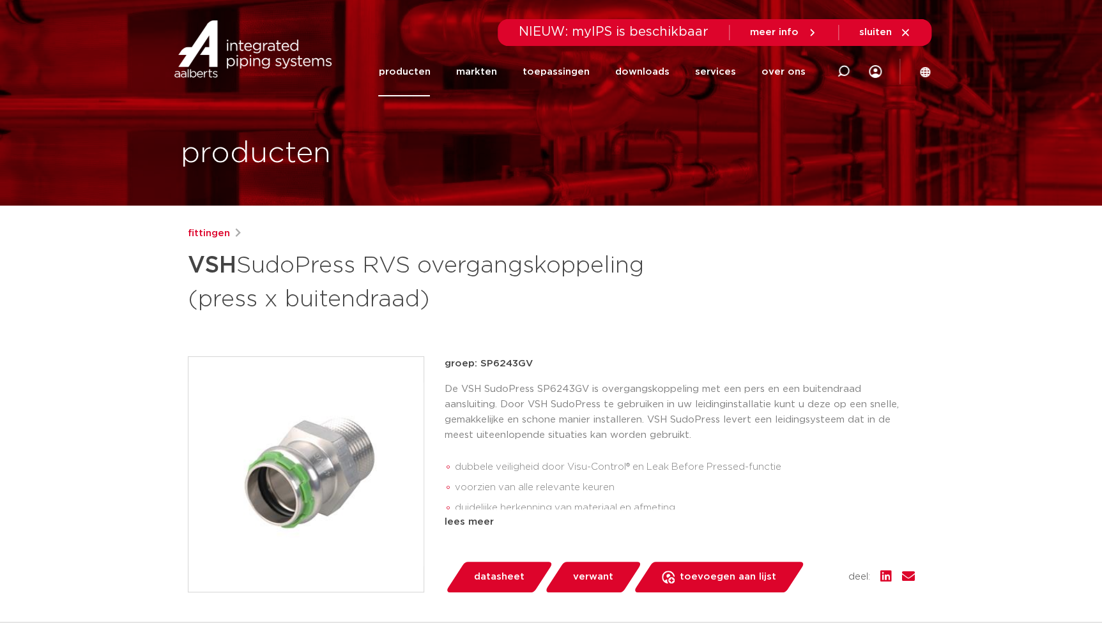
drag, startPoint x: 187, startPoint y: 254, endPoint x: 446, endPoint y: 300, distance: 262.9
click at [446, 300] on h1 "VSH SudoPress RVS overgangskoppeling (press x buitendraad)" at bounding box center [428, 281] width 480 height 69
copy h1 "VSH SudoPress RVS overgangskoppeling (press x buitendraad)"
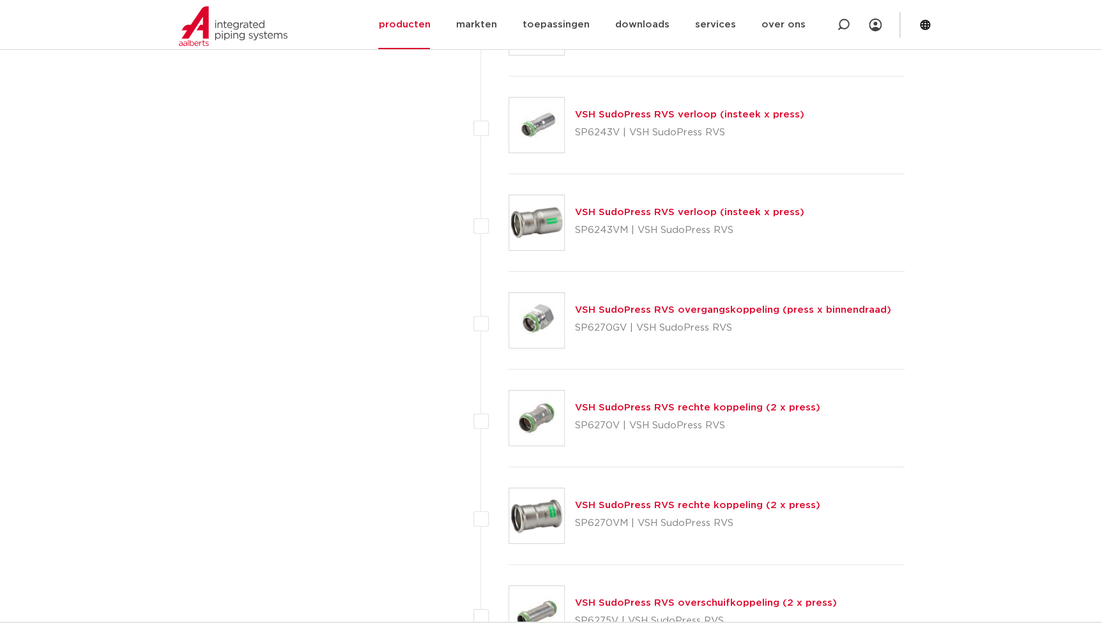
scroll to position [2160, 0]
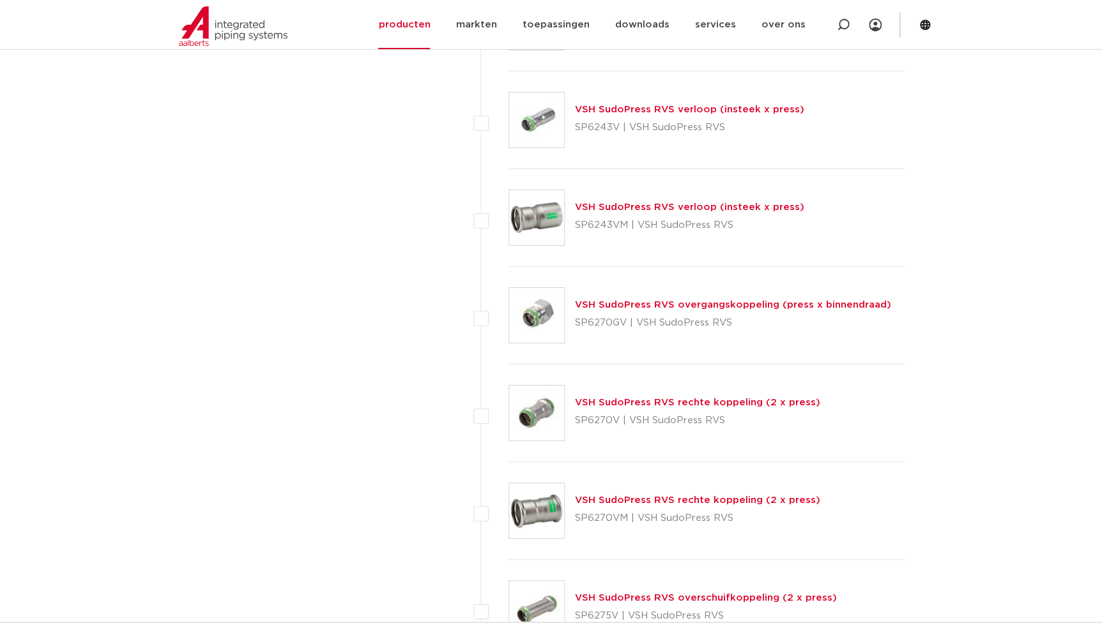
click at [675, 305] on link "VSH SudoPress RVS overgangskoppeling (press x binnendraad)" at bounding box center [733, 305] width 316 height 10
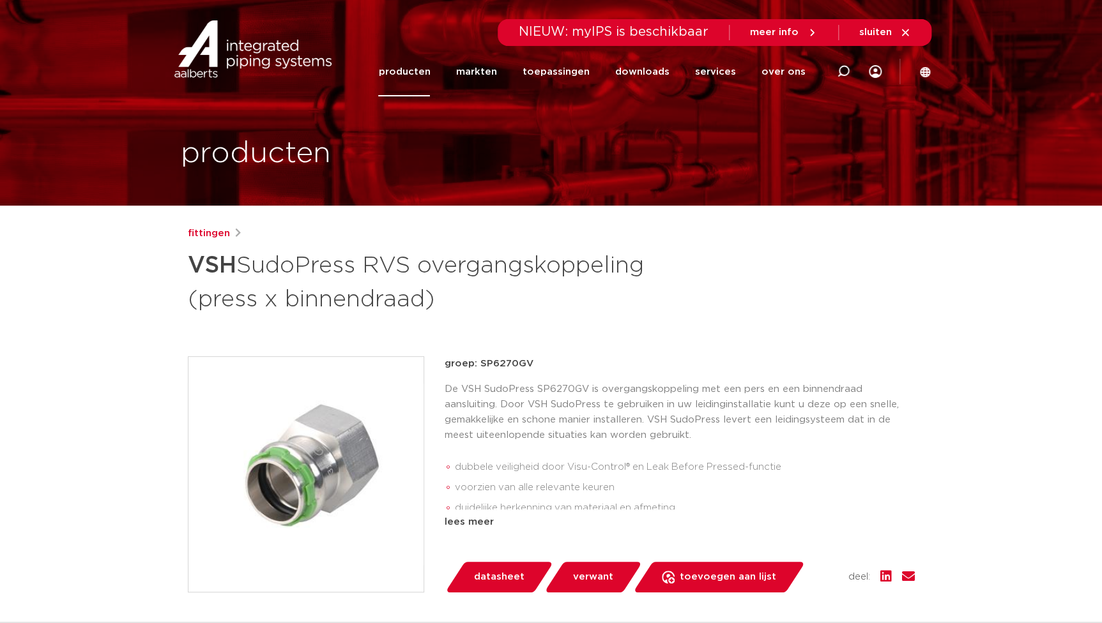
drag, startPoint x: 183, startPoint y: 258, endPoint x: 442, endPoint y: 309, distance: 264.3
click at [442, 309] on div "fittingen VSH SudoPress RVS overgangskoppeling (press x binnendraad) groep: SP6…" at bounding box center [551, 532] width 747 height 612
copy h1 "VSH SudoPress RVS overgangskoppeling (press x binnendraad)"
drag, startPoint x: 526, startPoint y: 363, endPoint x: 479, endPoint y: 364, distance: 46.6
click at [479, 364] on p "groep: SP6270GV" at bounding box center [680, 363] width 470 height 15
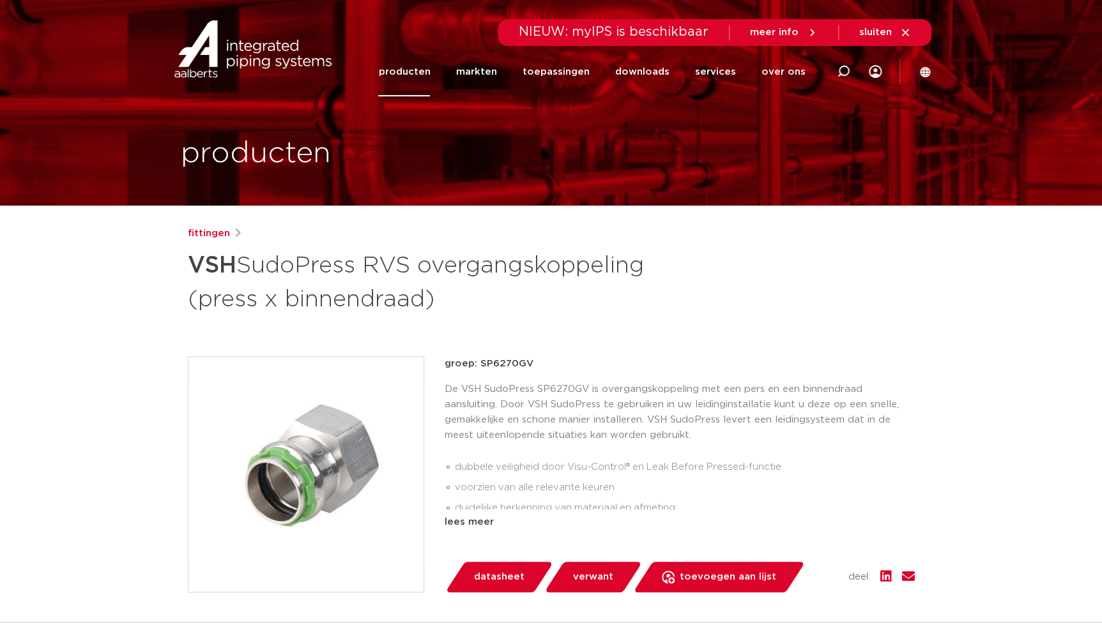
copy p "SP6270GV"
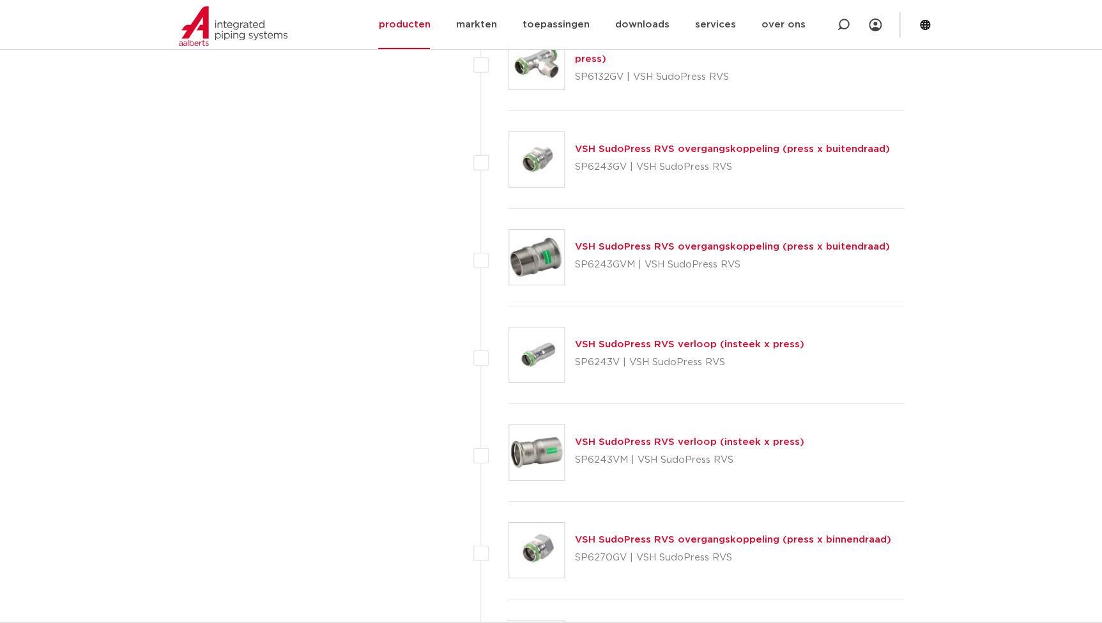
scroll to position [1753, 0]
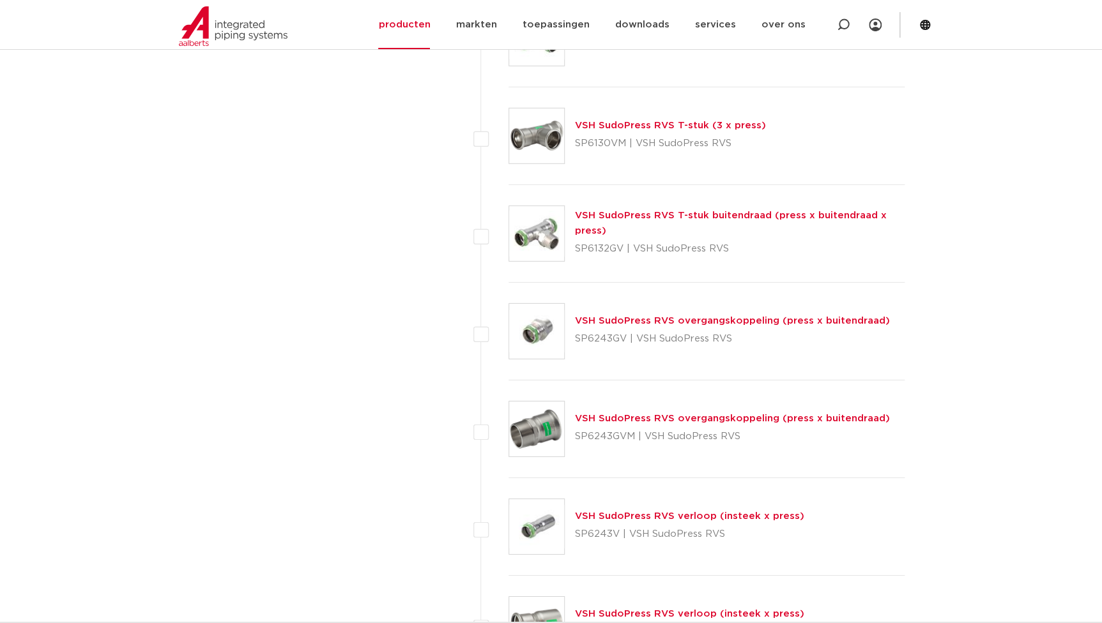
drag, startPoint x: 625, startPoint y: 341, endPoint x: 574, endPoint y: 340, distance: 50.5
click at [575, 340] on p "SP6243GV | VSH SudoPress RVS" at bounding box center [732, 339] width 315 height 20
copy p "SP6243GV"
click at [669, 256] on p "SP6132GV | VSH SudoPress RVS" at bounding box center [740, 249] width 330 height 20
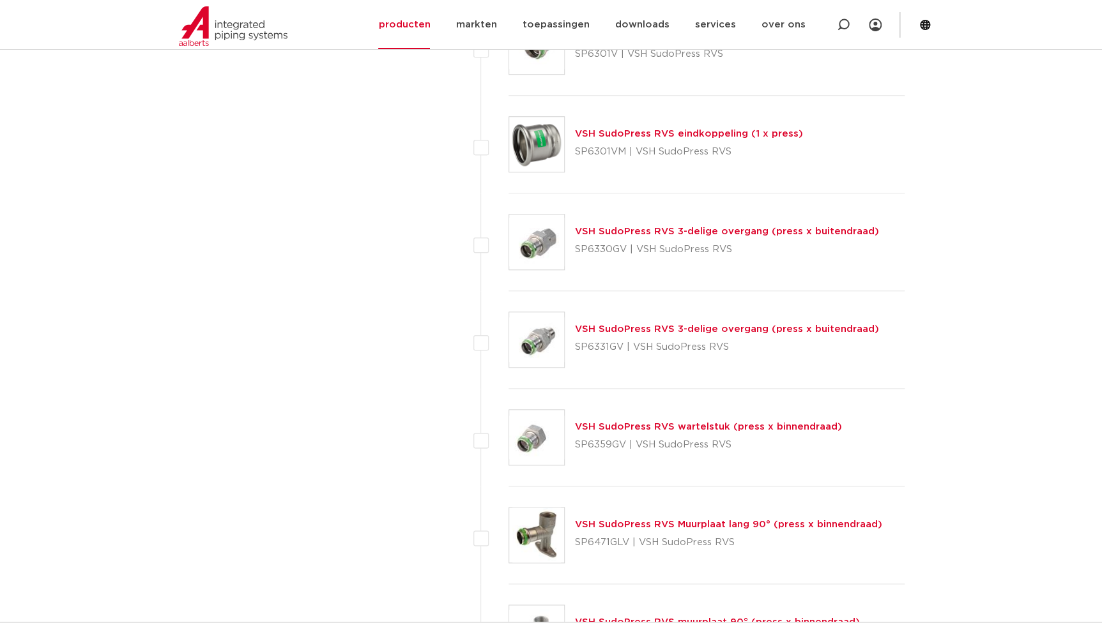
scroll to position [2914, 0]
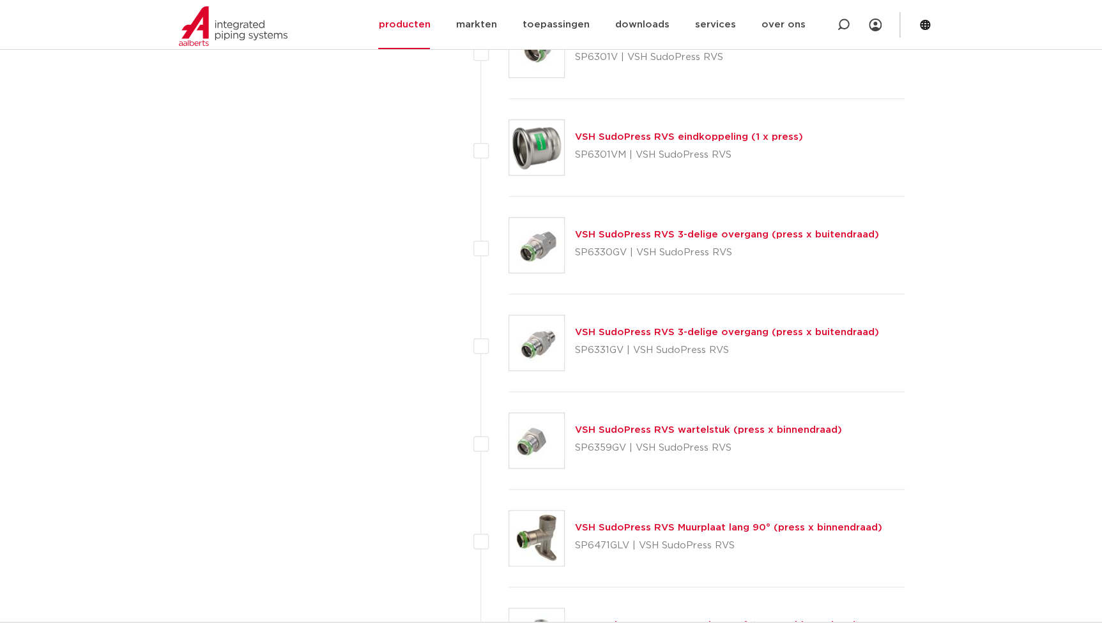
click at [742, 328] on link "VSH SudoPress RVS 3-delige overgang (press x buitendraad)" at bounding box center [727, 333] width 304 height 10
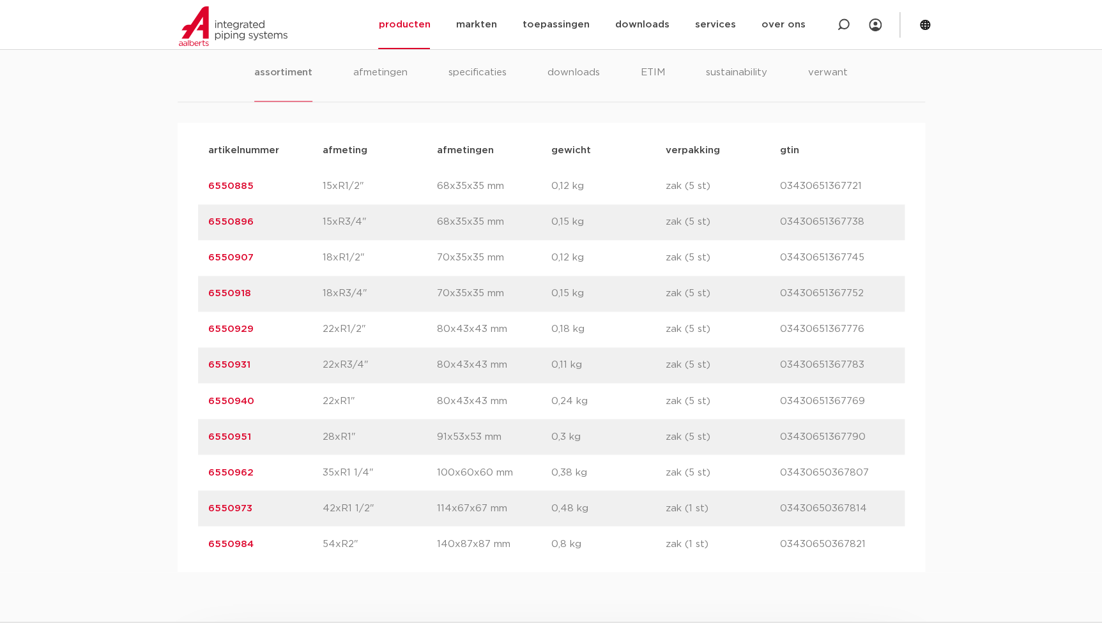
scroll to position [871, 0]
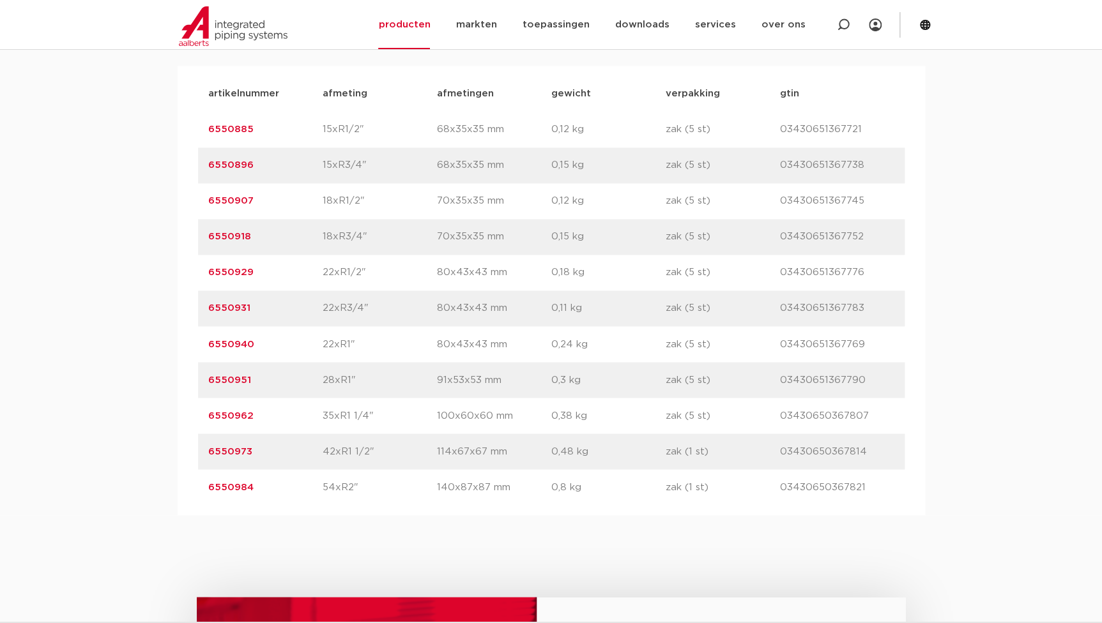
drag, startPoint x: 254, startPoint y: 377, endPoint x: 155, endPoint y: 380, distance: 99.1
click at [155, 380] on div "assortiment [GEOGRAPHIC_DATA] specificaties downloads ETIM sustainability verwa…" at bounding box center [551, 241] width 1102 height 548
copy link "6550951"
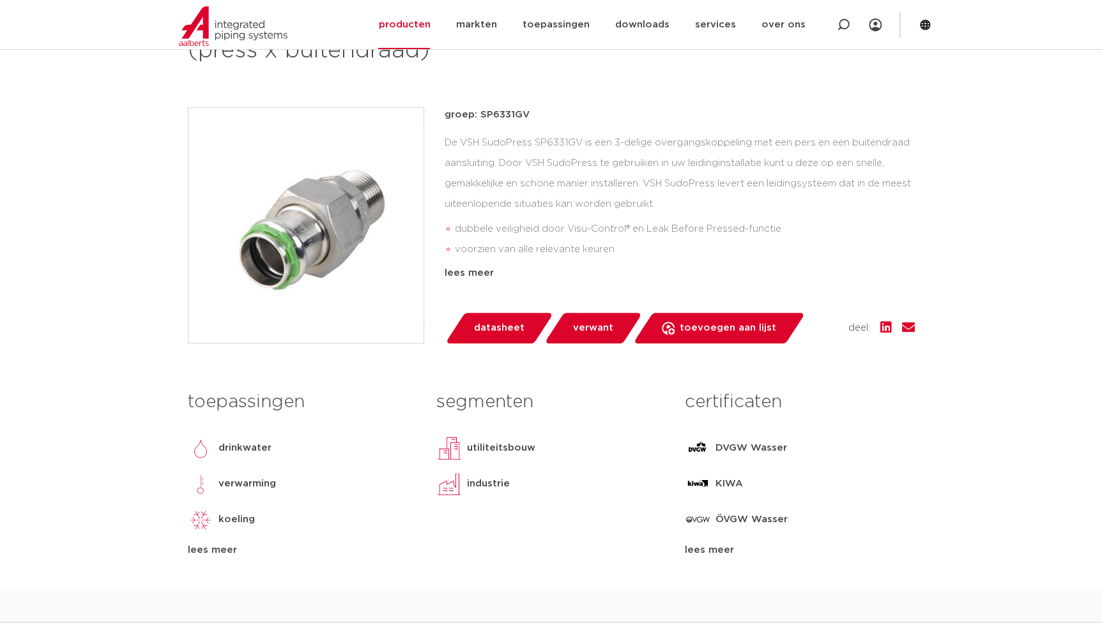
scroll to position [116, 0]
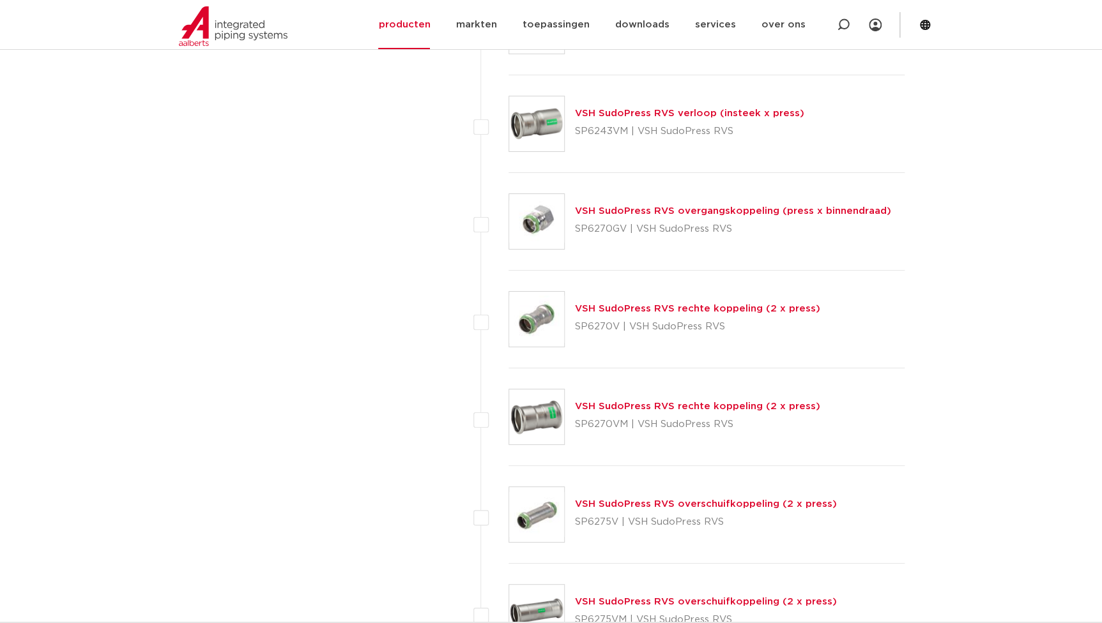
scroll to position [2101, 0]
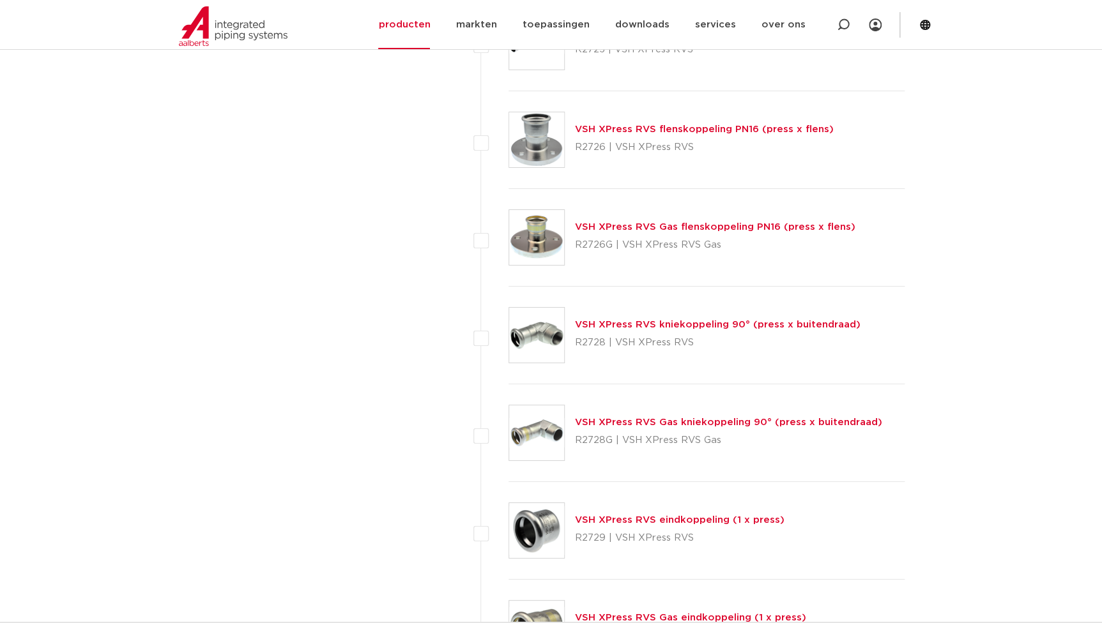
scroll to position [4656, 0]
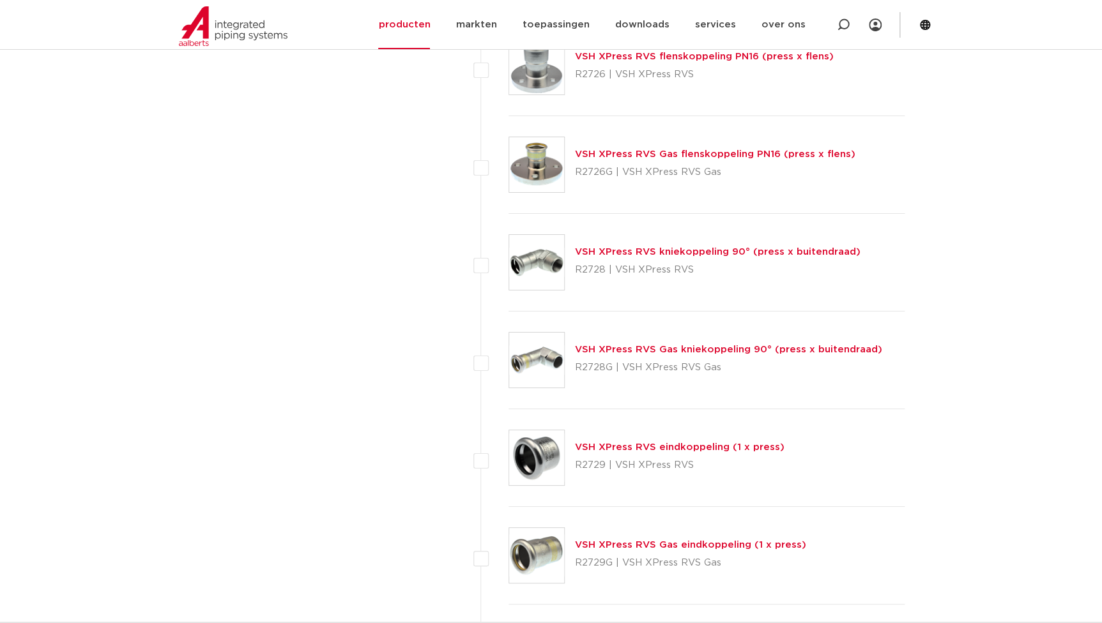
click at [699, 241] on div "VSH XPress RVS kniekoppeling 90° (press x buitendraad) R2728 | VSH XPress RVS" at bounding box center [706, 263] width 397 height 98
click at [692, 248] on link "VSH XPress RVS kniekoppeling 90° (press x buitendraad)" at bounding box center [718, 252] width 286 height 10
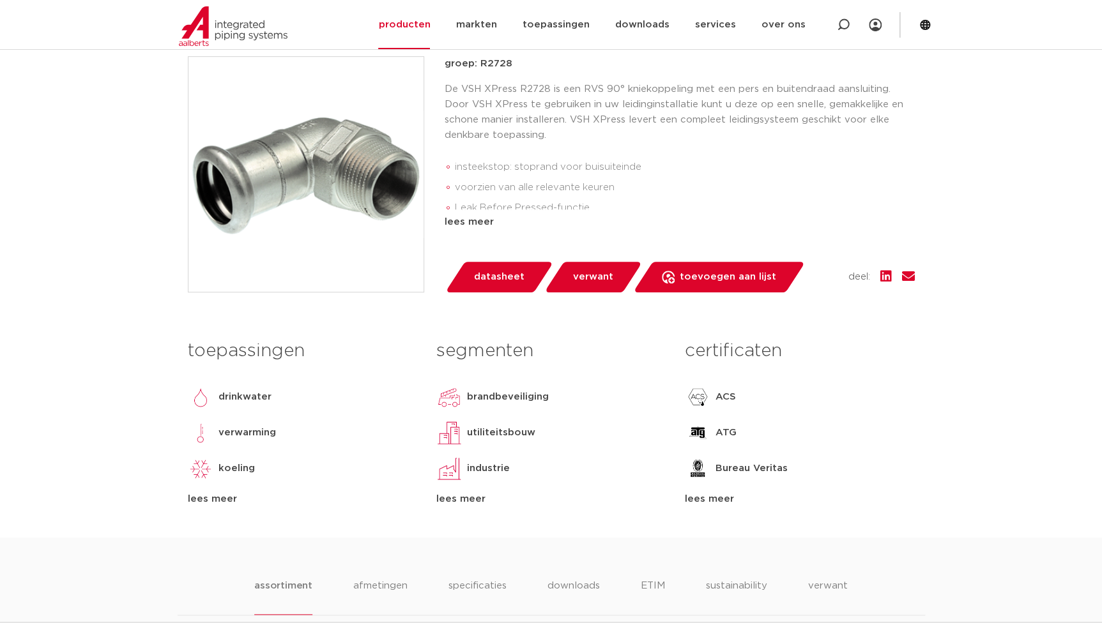
scroll to position [290, 0]
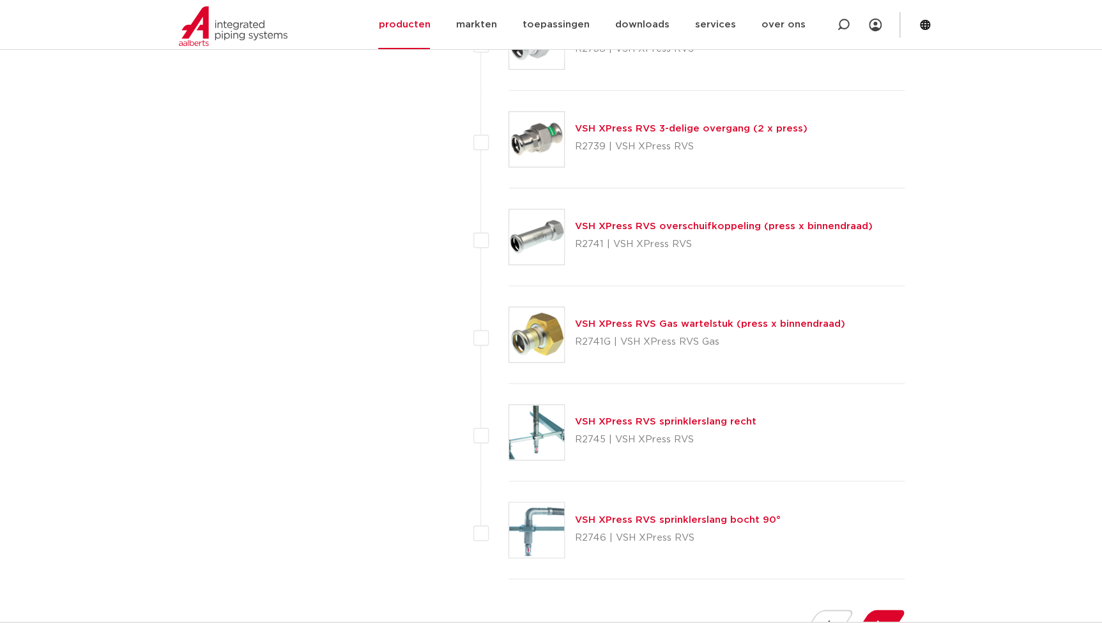
scroll to position [5759, 0]
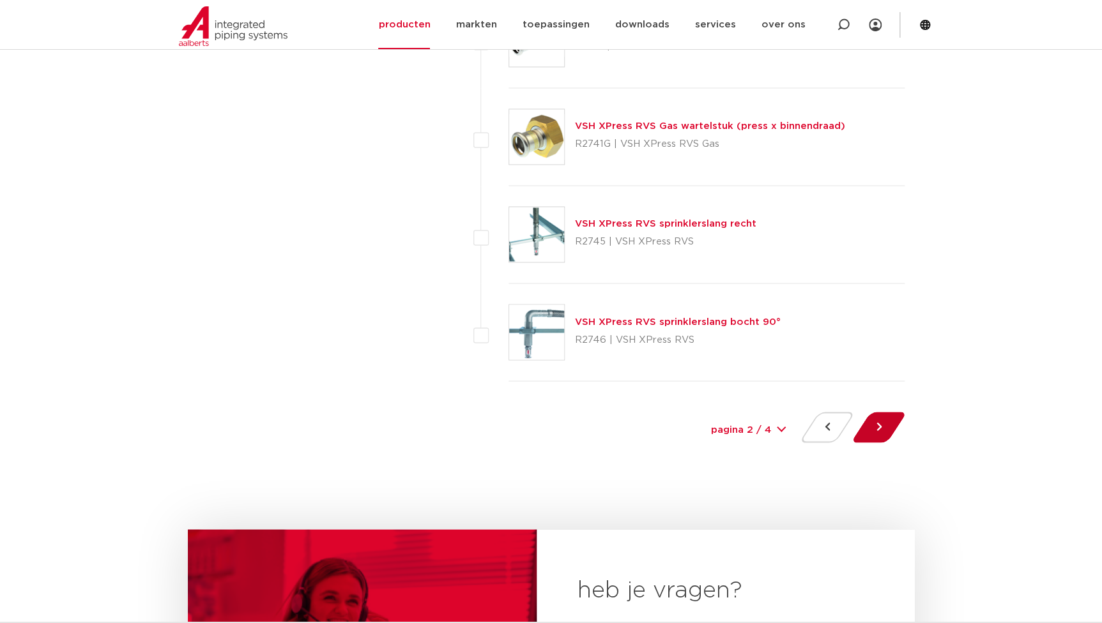
click at [887, 425] on button at bounding box center [878, 427] width 36 height 31
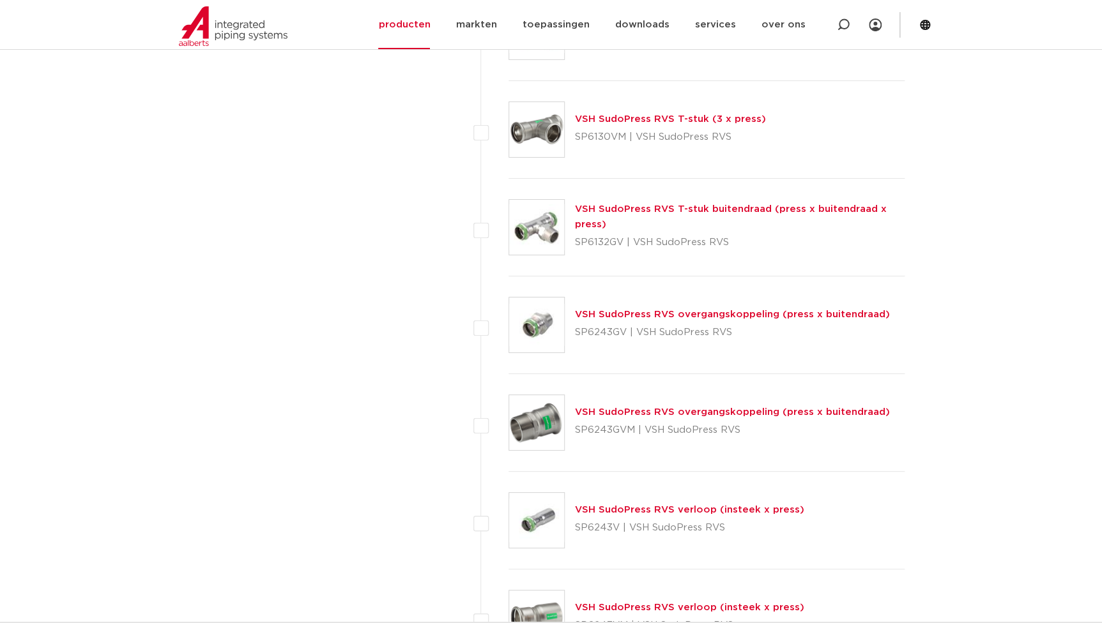
scroll to position [2264, 0]
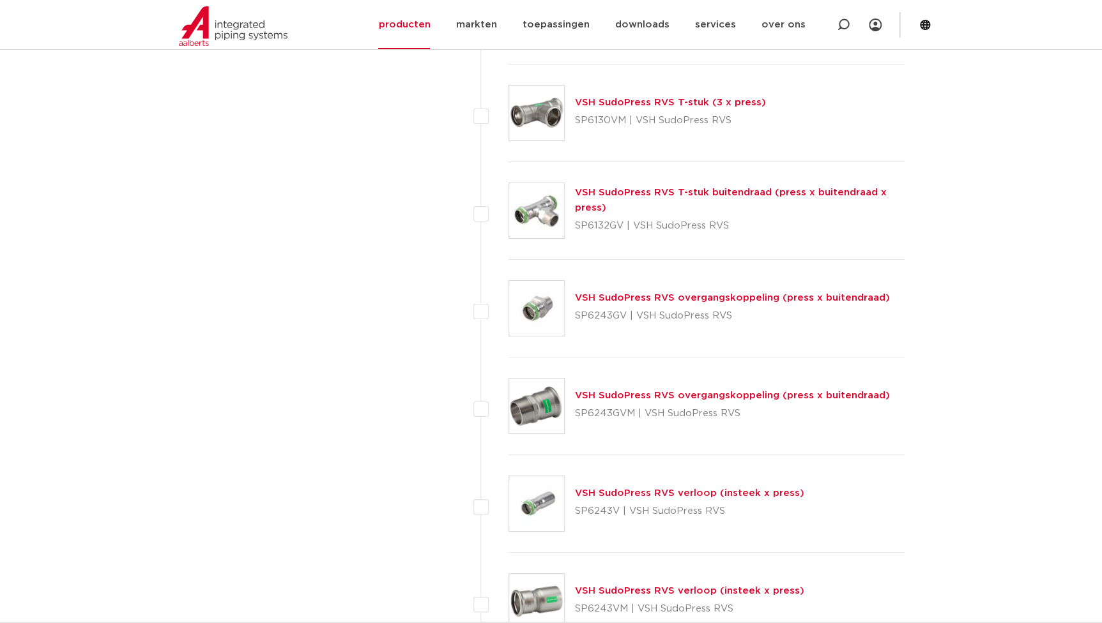
click at [680, 188] on link "VSH SudoPress RVS T-stuk buitendraad (press x buitendraad x press)" at bounding box center [731, 200] width 312 height 25
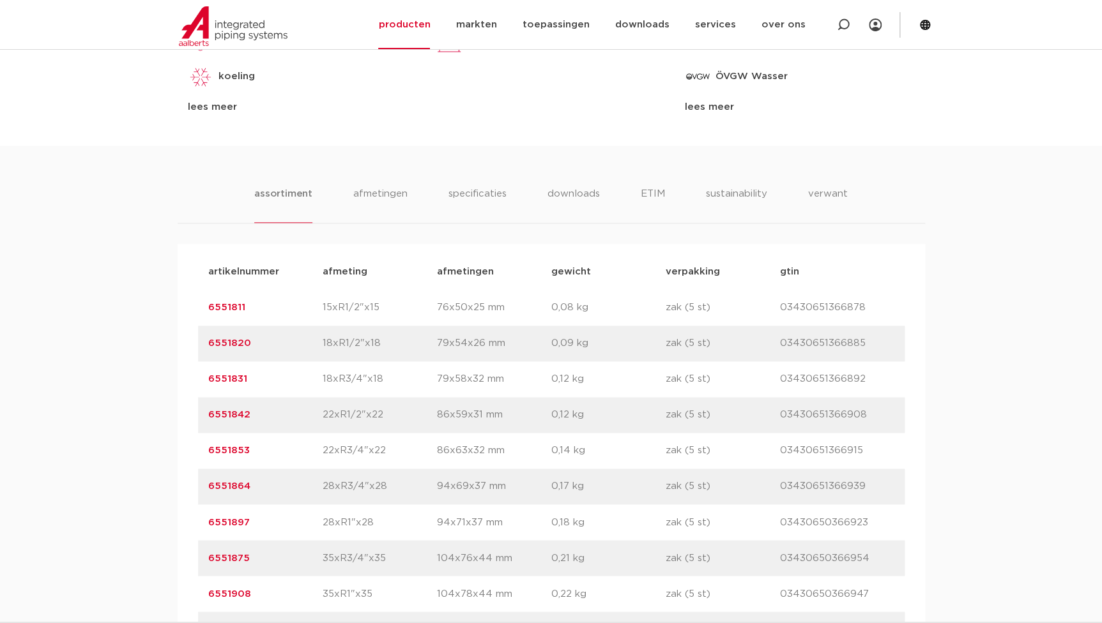
scroll to position [696, 0]
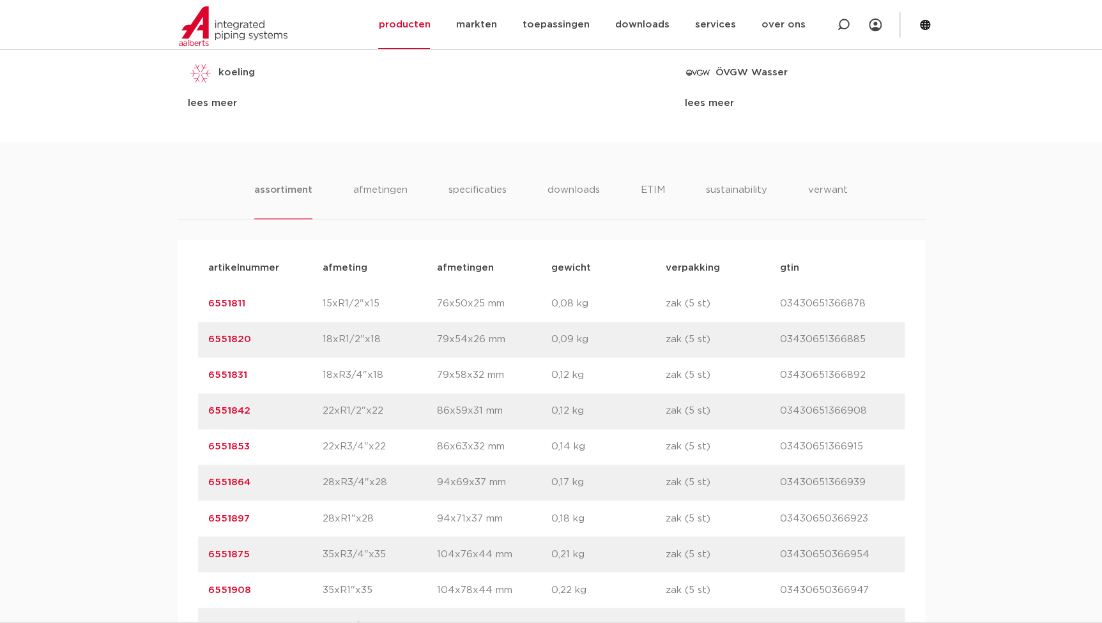
drag, startPoint x: 259, startPoint y: 523, endPoint x: 166, endPoint y: 506, distance: 94.1
click at [166, 506] on div "assortiment [GEOGRAPHIC_DATA] specificaties downloads ETIM sustainability verwa…" at bounding box center [551, 434] width 1102 height 584
copy link "6551897"
click at [248, 530] on div "artikelnummer 6551897 afmeting 28xR1"x28 [GEOGRAPHIC_DATA] 94x71x37 mm gewicht …" at bounding box center [551, 519] width 706 height 36
drag, startPoint x: 249, startPoint y: 517, endPoint x: 174, endPoint y: 512, distance: 74.9
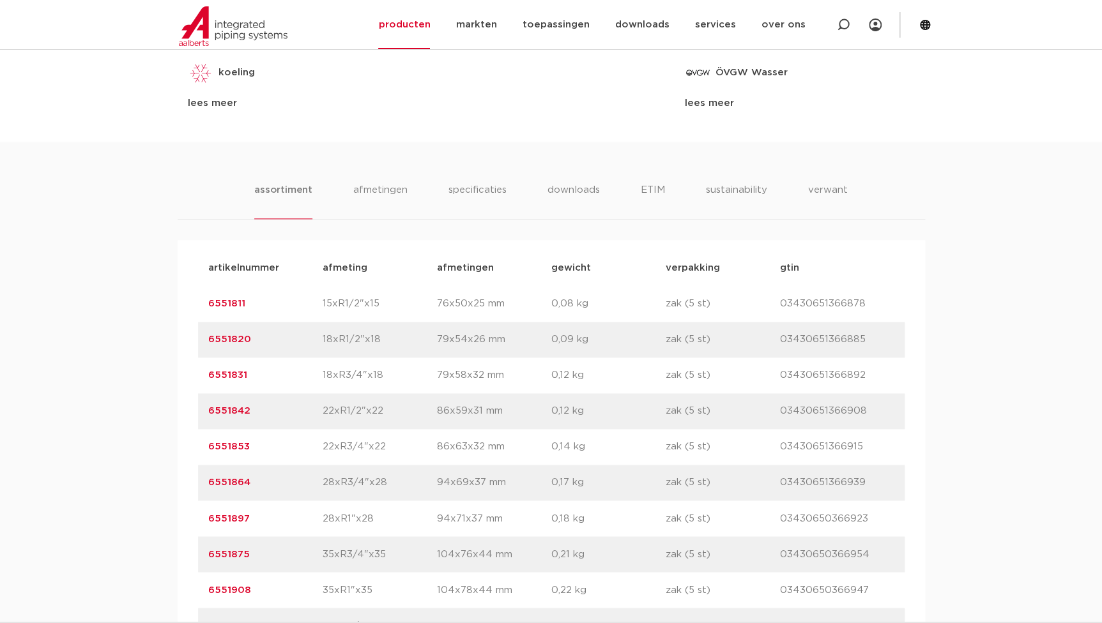
click at [174, 512] on div "assortiment [GEOGRAPHIC_DATA] specificaties downloads ETIM sustainability verwa…" at bounding box center [551, 434] width 1102 height 584
copy link "6551897"
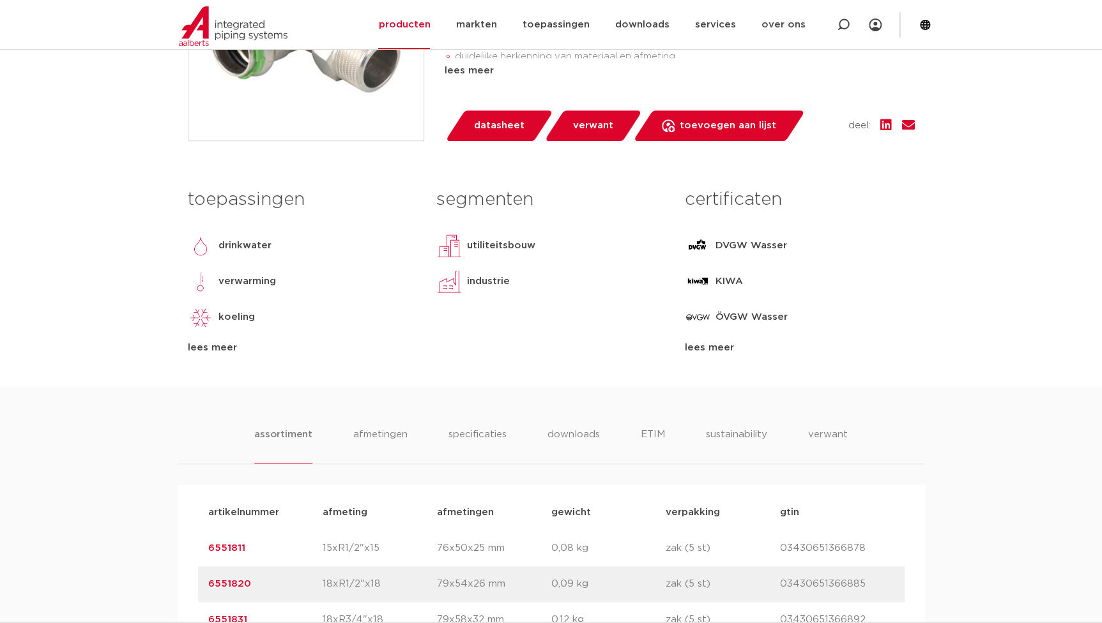
scroll to position [290, 0]
